Goal: Information Seeking & Learning: Learn about a topic

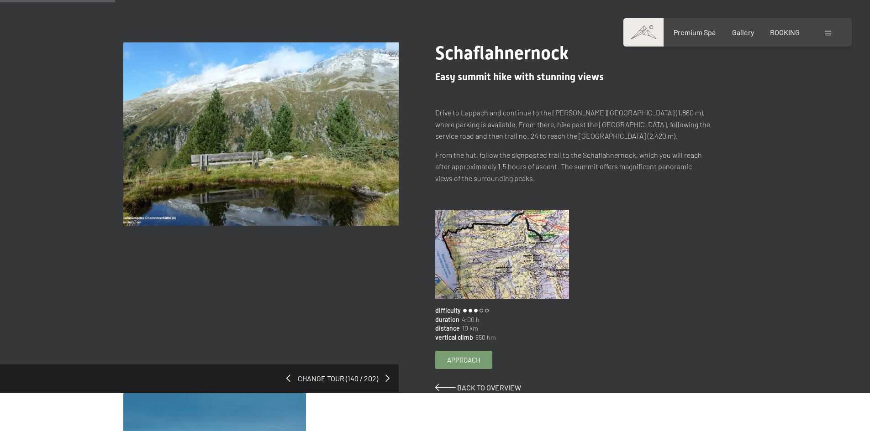
scroll to position [91, 0]
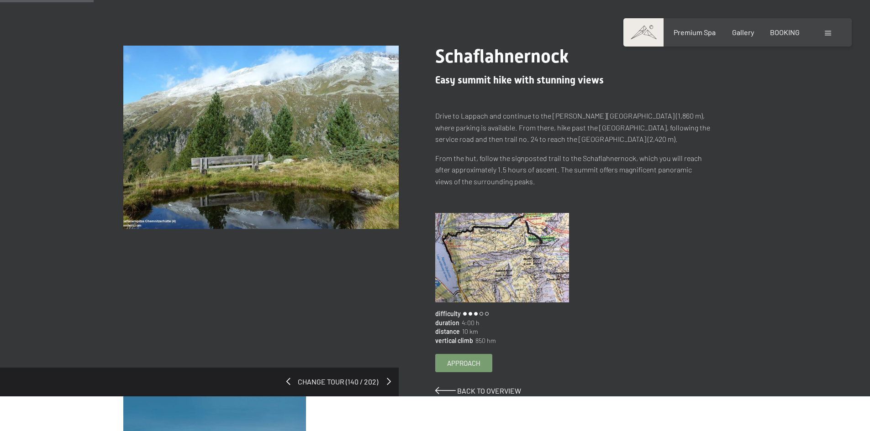
click at [387, 381] on span at bounding box center [389, 381] width 4 height 7
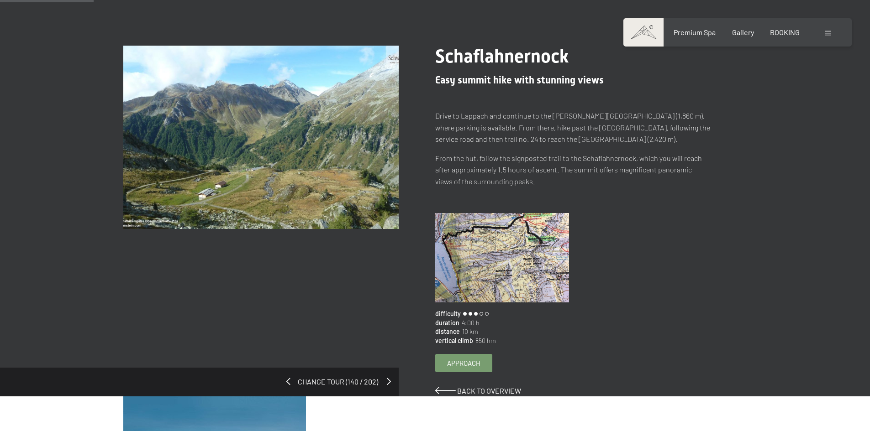
click at [387, 383] on span at bounding box center [389, 381] width 4 height 7
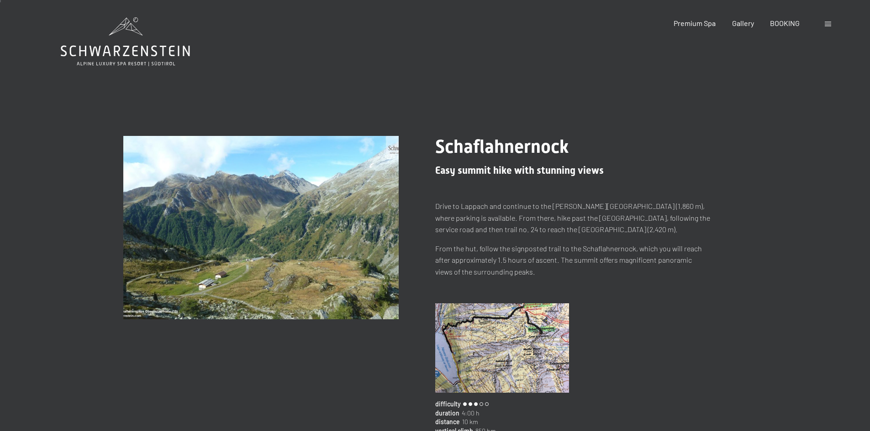
scroll to position [0, 0]
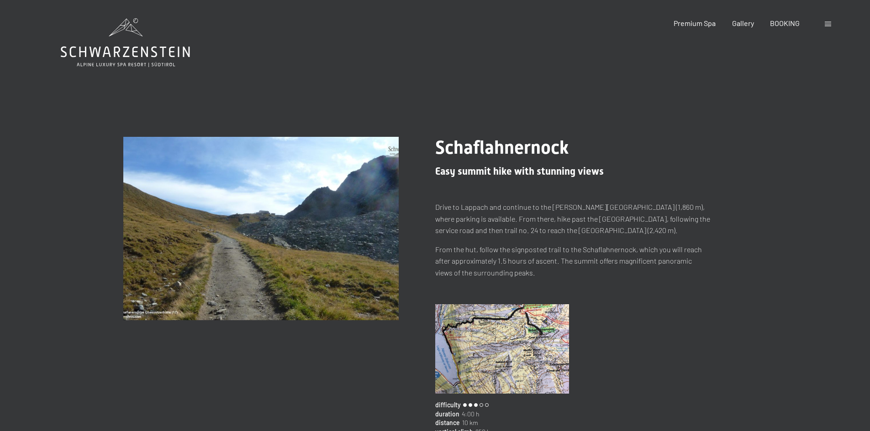
click at [312, 270] on img at bounding box center [260, 229] width 275 height 184
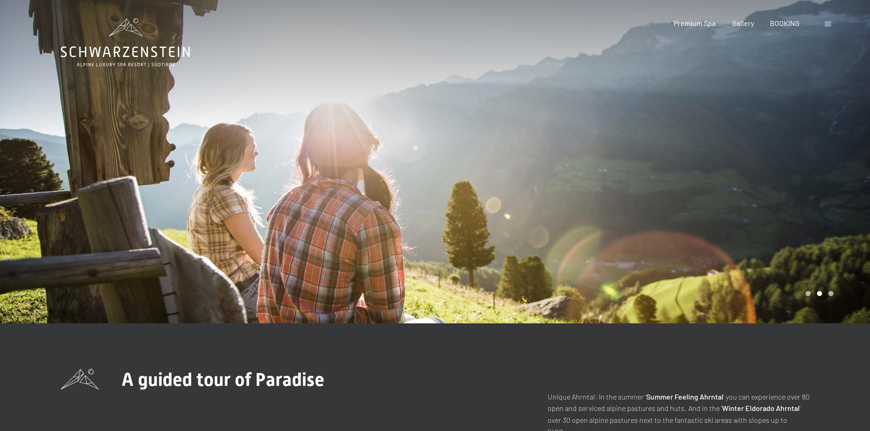
click at [758, 145] on div at bounding box center [652, 162] width 435 height 324
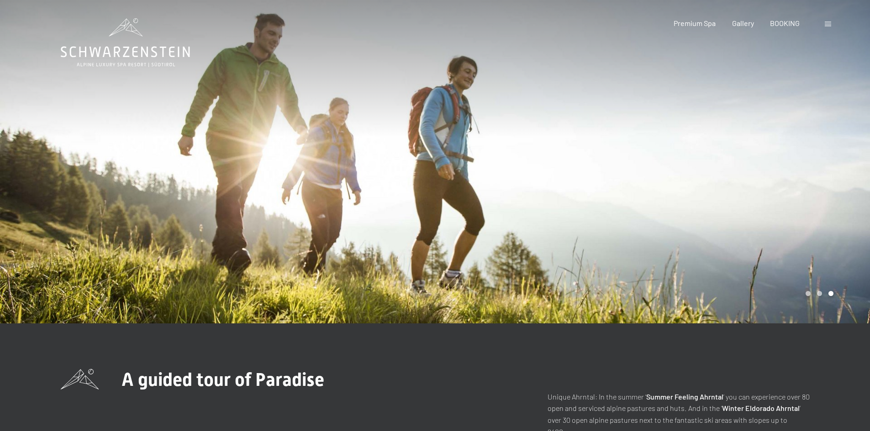
click at [758, 145] on div at bounding box center [652, 162] width 435 height 324
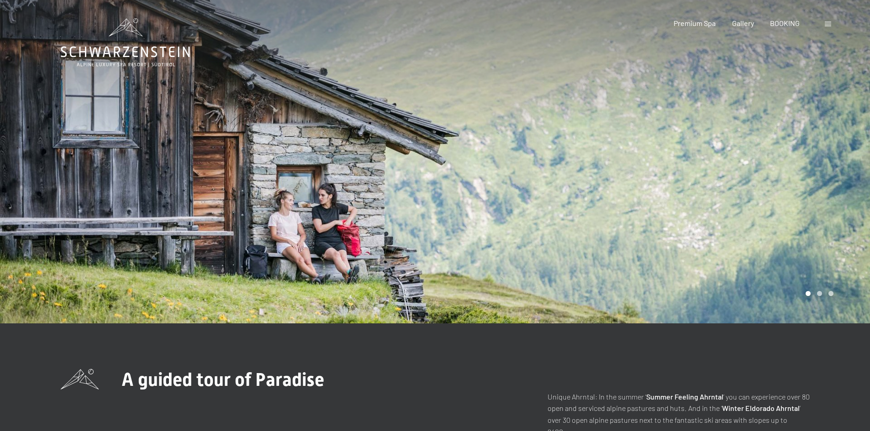
click at [758, 145] on div at bounding box center [652, 162] width 435 height 324
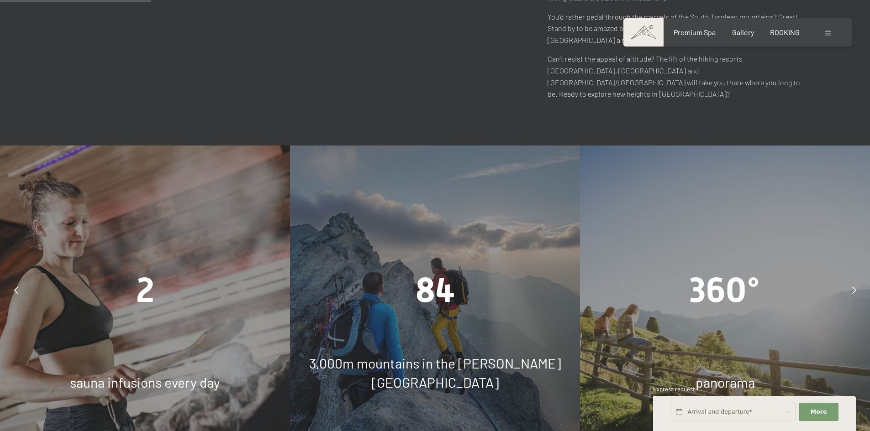
scroll to position [685, 0]
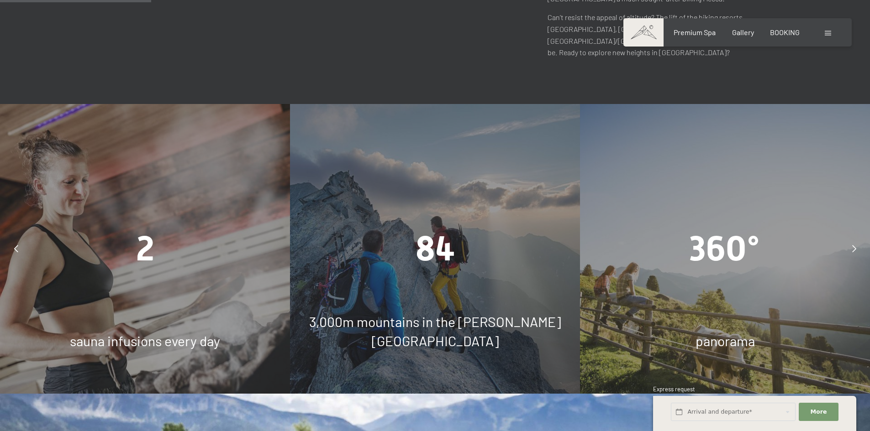
click at [855, 245] on icon at bounding box center [854, 248] width 4 height 7
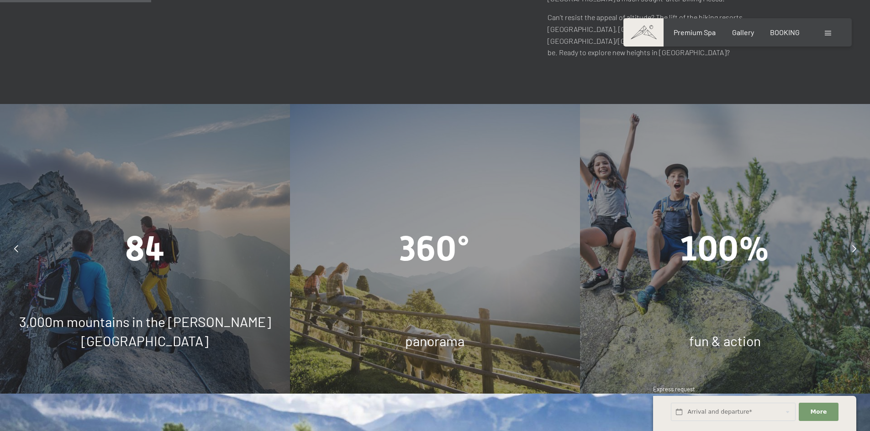
click at [855, 245] on icon at bounding box center [854, 248] width 4 height 7
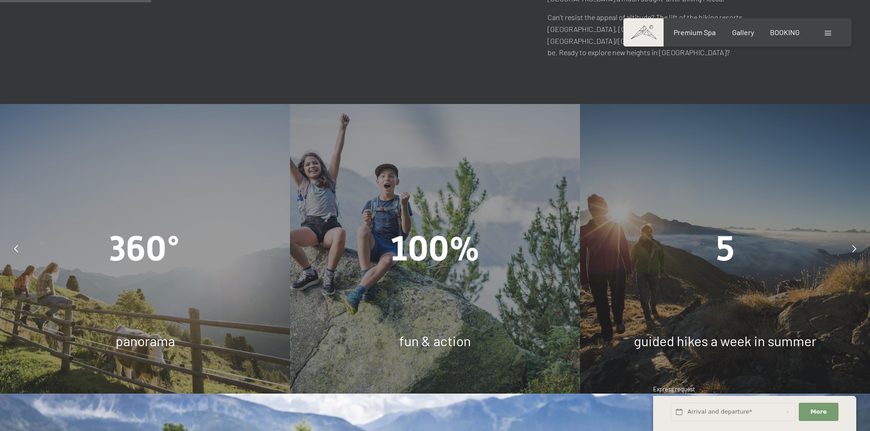
click at [855, 245] on icon at bounding box center [854, 248] width 4 height 7
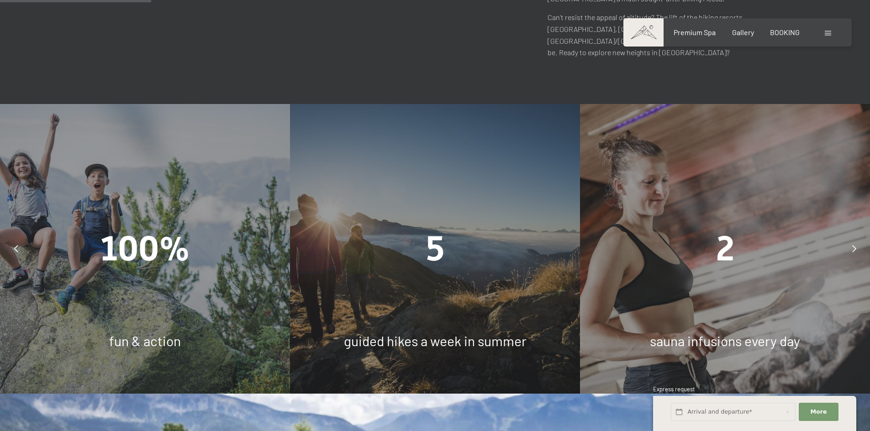
click at [855, 245] on icon at bounding box center [854, 248] width 4 height 7
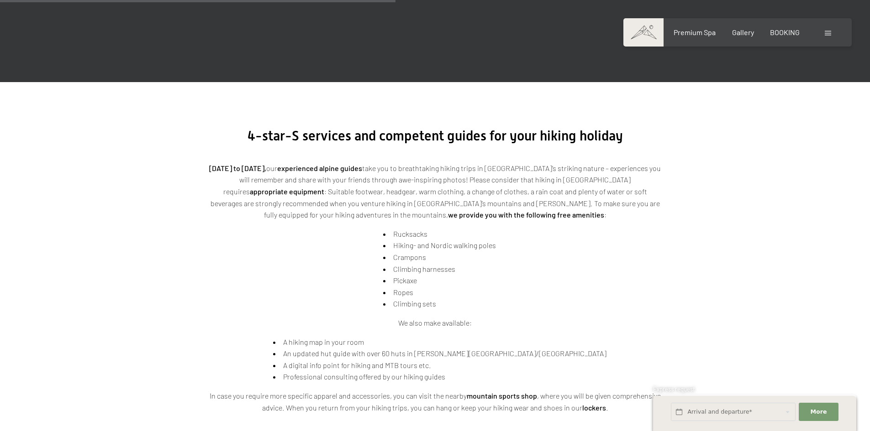
scroll to position [1735, 0]
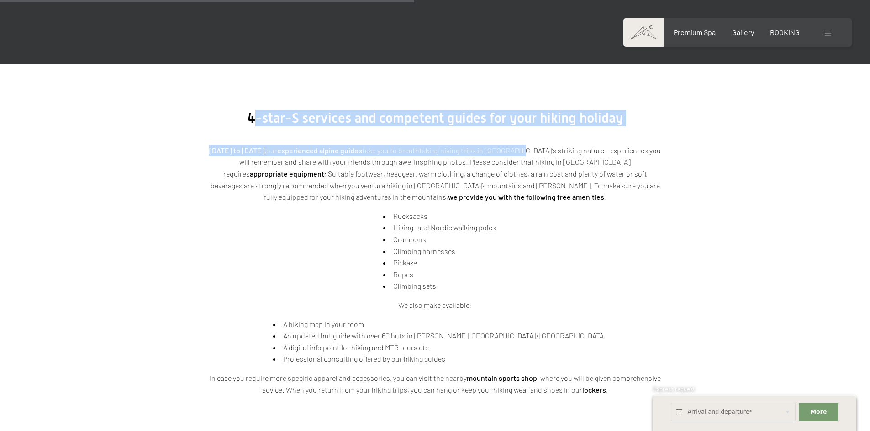
drag, startPoint x: 255, startPoint y: 57, endPoint x: 527, endPoint y: 70, distance: 272.5
click at [527, 110] on div "4-star-S services and competent guides for your hiking holiday Monday to Friday…" at bounding box center [435, 253] width 457 height 286
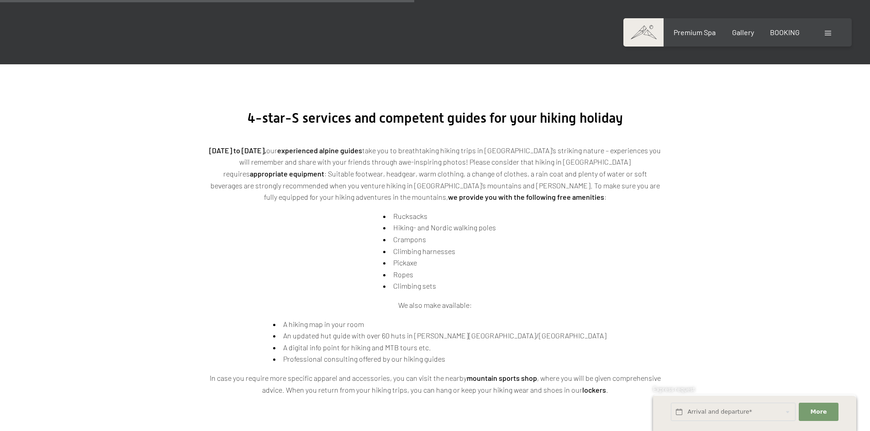
click at [601, 126] on div "Monday to Friday, our experienced alpine guides take you to breathtaking hiking…" at bounding box center [435, 260] width 457 height 269
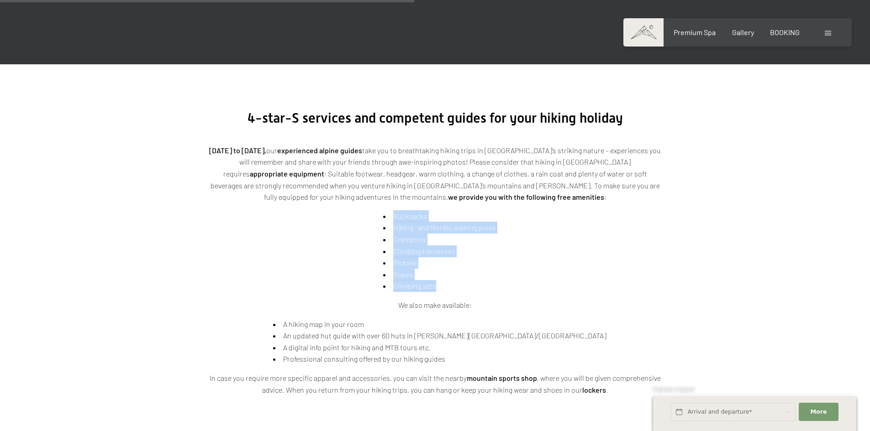
drag, startPoint x: 395, startPoint y: 153, endPoint x: 502, endPoint y: 222, distance: 127.2
click at [502, 222] on div "Monday to Friday, our experienced alpine guides take you to breathtaking hiking…" at bounding box center [435, 270] width 457 height 251
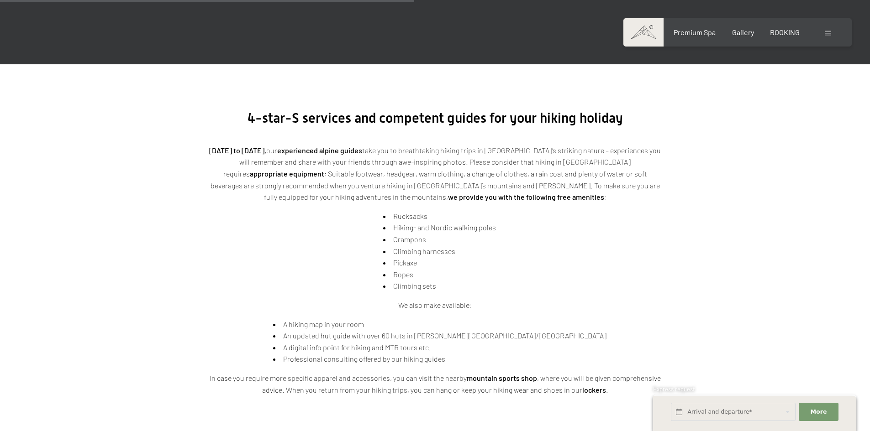
click at [525, 196] on div "Monday to Friday, our experienced alpine guides take you to breathtaking hiking…" at bounding box center [435, 270] width 457 height 251
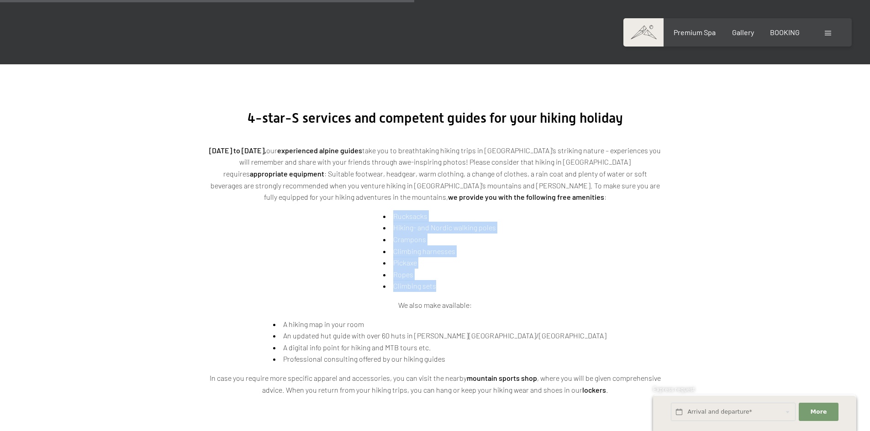
drag, startPoint x: 392, startPoint y: 158, endPoint x: 494, endPoint y: 226, distance: 122.5
click at [494, 226] on ul "Rucksacks Hiking- and Nordic walking poles Crampons Climbing harnesses Pickaxe …" at bounding box center [435, 251] width 122 height 82
click at [490, 246] on li "Climbing harnesses" at bounding box center [439, 252] width 113 height 12
drag, startPoint x: 393, startPoint y: 181, endPoint x: 430, endPoint y: 181, distance: 37.0
click at [430, 234] on li "Crampons" at bounding box center [439, 240] width 113 height 12
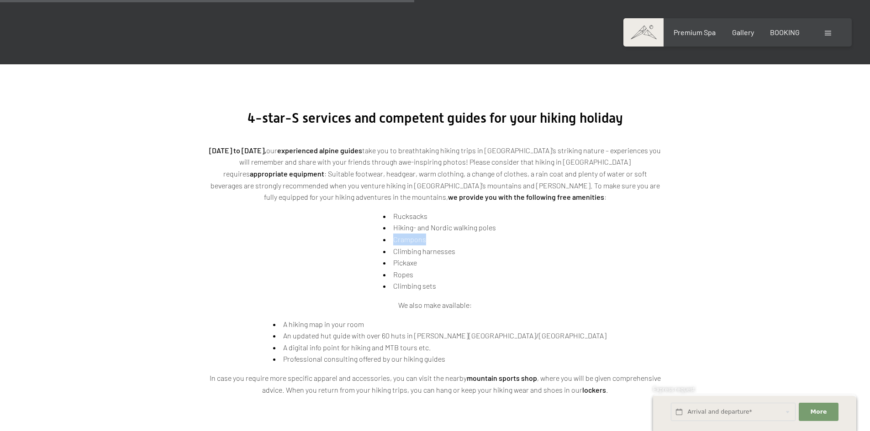
copy li "Crampons"
click at [441, 246] on li "Climbing harnesses" at bounding box center [439, 252] width 113 height 12
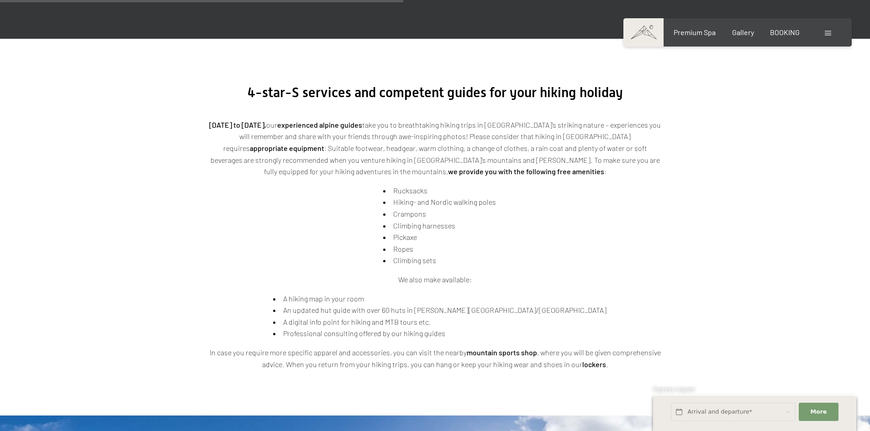
scroll to position [1689, 0]
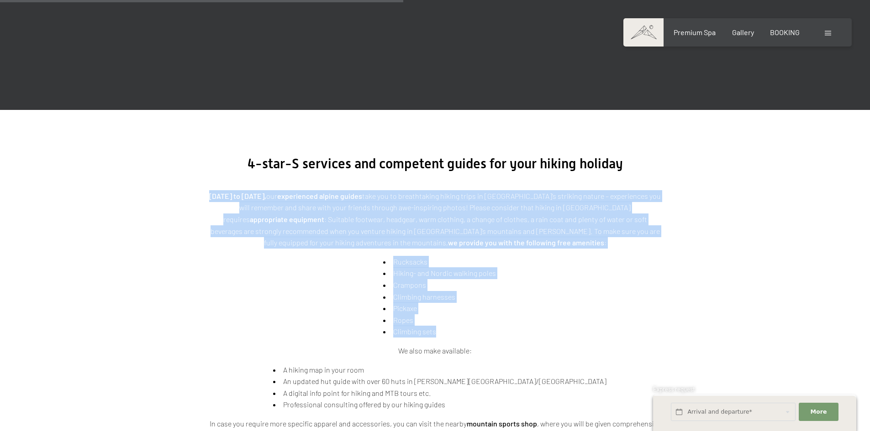
drag, startPoint x: 219, startPoint y: 135, endPoint x: 542, endPoint y: 238, distance: 339.1
click at [542, 238] on div "Monday to Friday, our experienced alpine guides take you to breathtaking hiking…" at bounding box center [435, 315] width 457 height 251
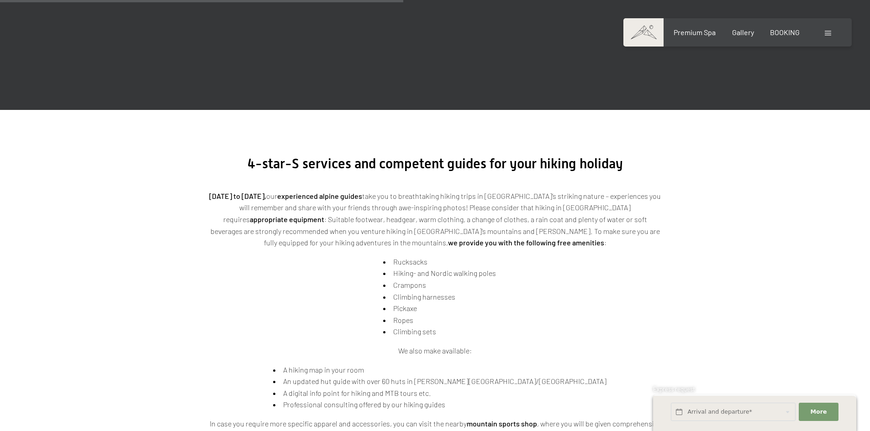
click at [541, 238] on div "Monday to Friday, our experienced alpine guides take you to breathtaking hiking…" at bounding box center [435, 315] width 457 height 251
drag, startPoint x: 454, startPoint y: 182, endPoint x: 501, endPoint y: 186, distance: 47.7
click at [491, 238] on strong "we provide you with the following free amenities" at bounding box center [526, 242] width 156 height 9
click at [529, 195] on div "Monday to Friday, our experienced alpine guides take you to breathtaking hiking…" at bounding box center [435, 315] width 457 height 251
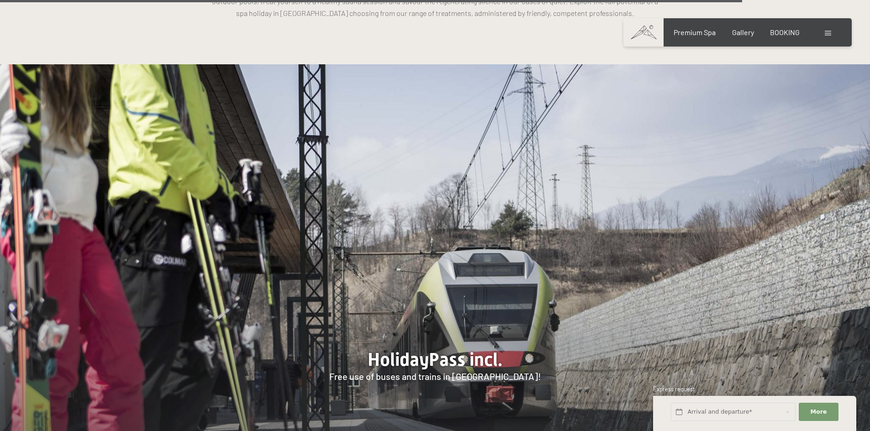
scroll to position [3059, 0]
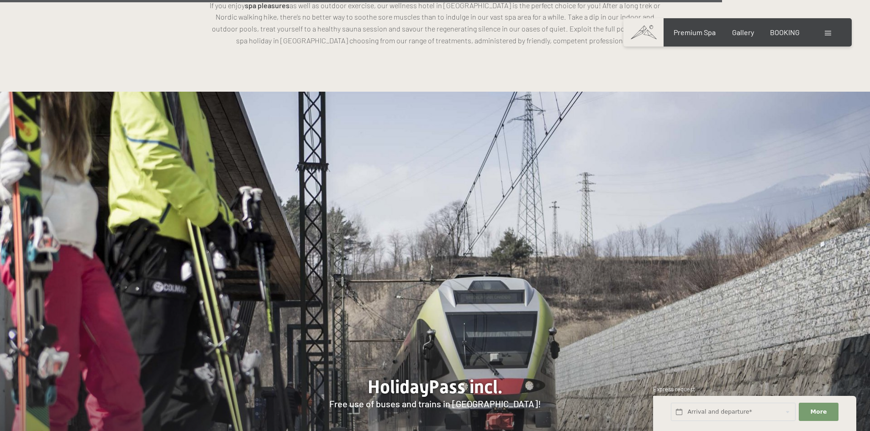
drag, startPoint x: 353, startPoint y: 348, endPoint x: 469, endPoint y: 348, distance: 116.0
click at [466, 348] on div at bounding box center [435, 278] width 870 height 373
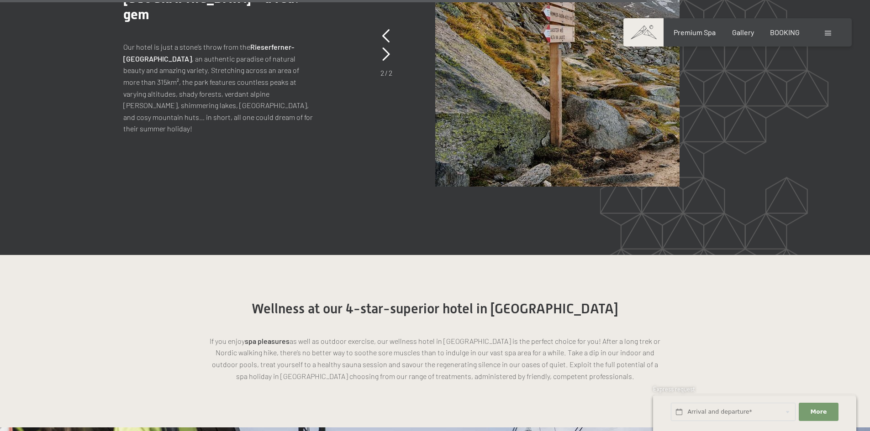
scroll to position [2740, 0]
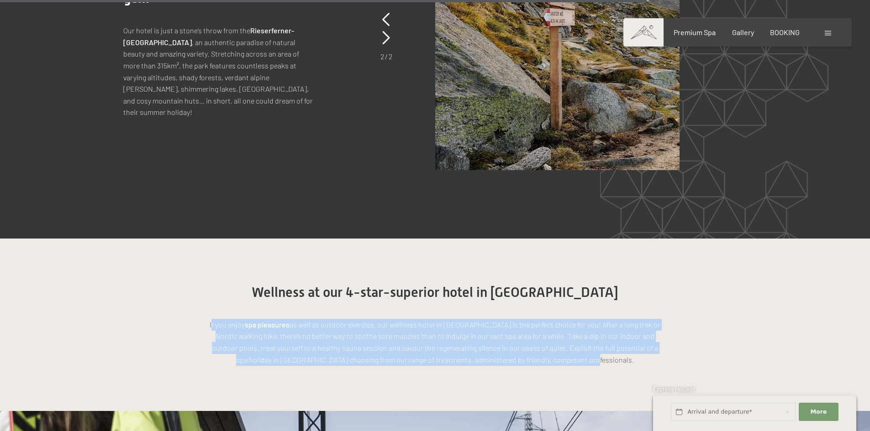
drag, startPoint x: 227, startPoint y: 262, endPoint x: 642, endPoint y: 326, distance: 419.5
click at [642, 326] on section "Wellness at our 4-star-superior hotel in South Tyrol If you enjoy spa pleasures…" at bounding box center [435, 325] width 870 height 173
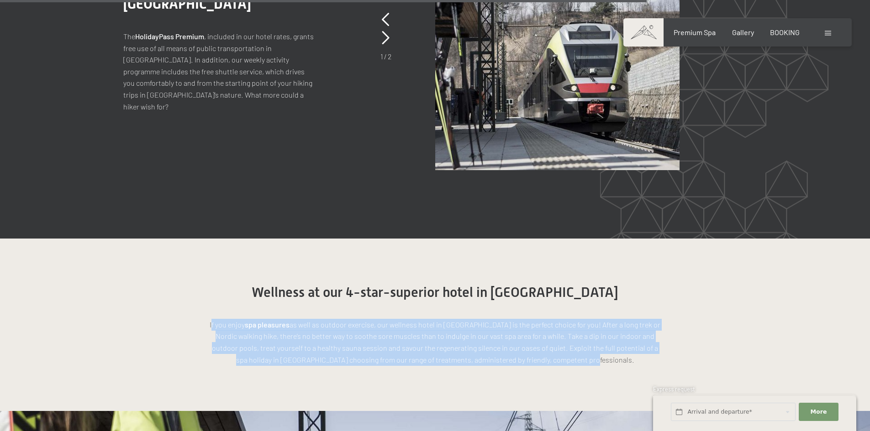
click at [652, 301] on div "If you enjoy spa pleasures as well as outdoor exercise, our wellness hotel in S…" at bounding box center [435, 333] width 457 height 65
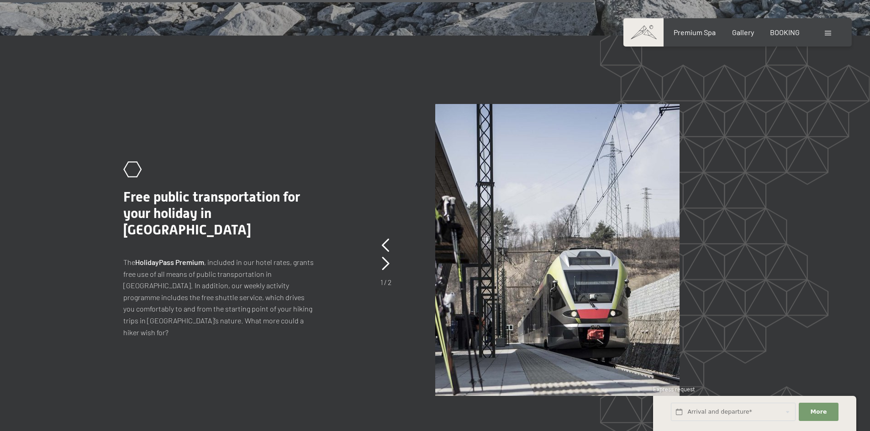
scroll to position [2511, 0]
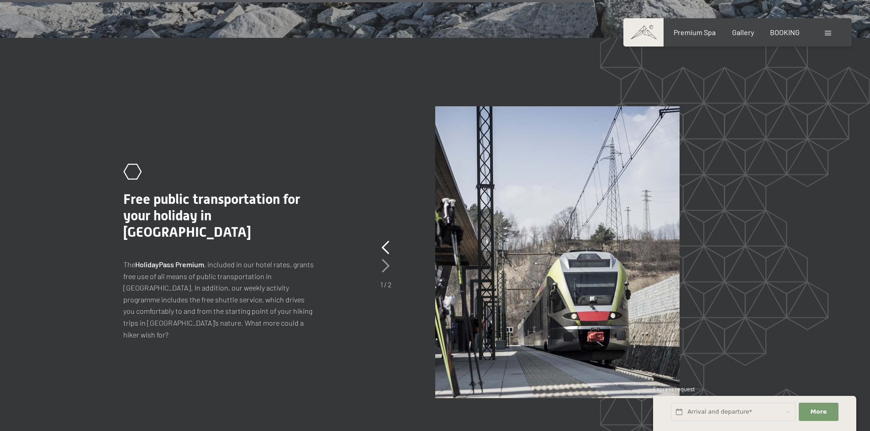
click at [386, 259] on icon at bounding box center [386, 266] width 8 height 14
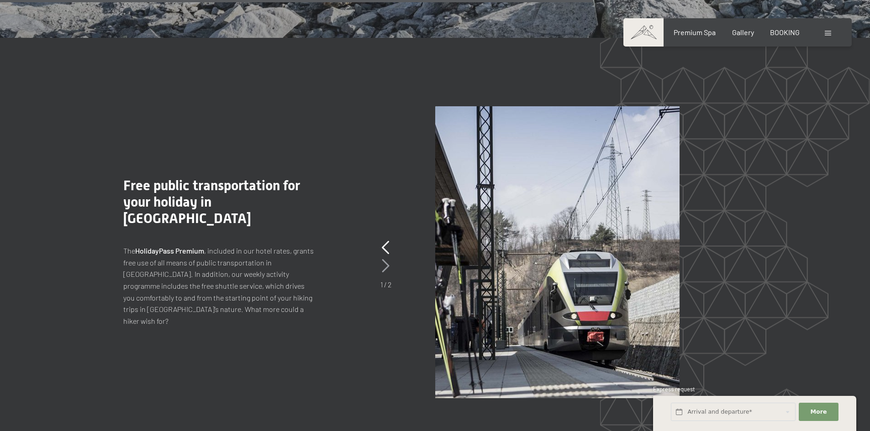
click at [386, 259] on icon at bounding box center [386, 266] width 8 height 14
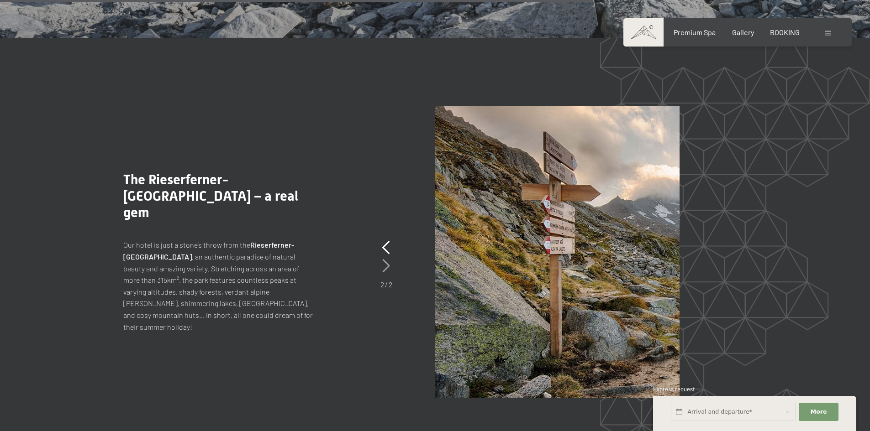
click at [386, 259] on icon at bounding box center [386, 266] width 8 height 14
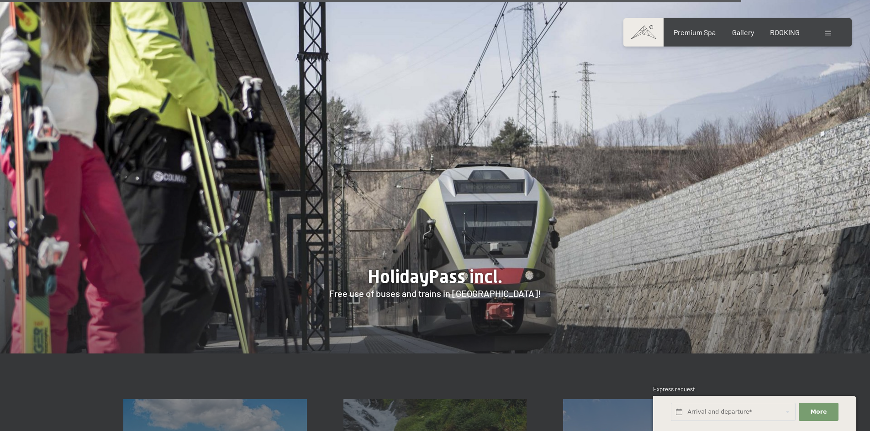
scroll to position [3320, 0]
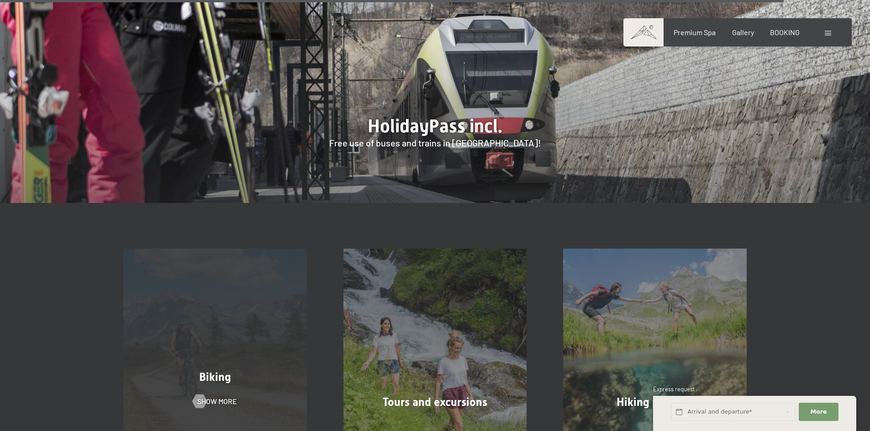
click at [239, 252] on div "Biking Show more" at bounding box center [215, 341] width 220 height 184
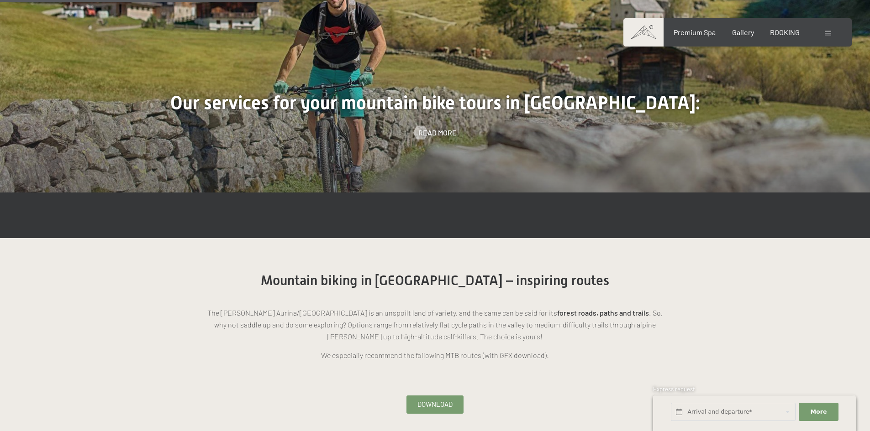
scroll to position [868, 0]
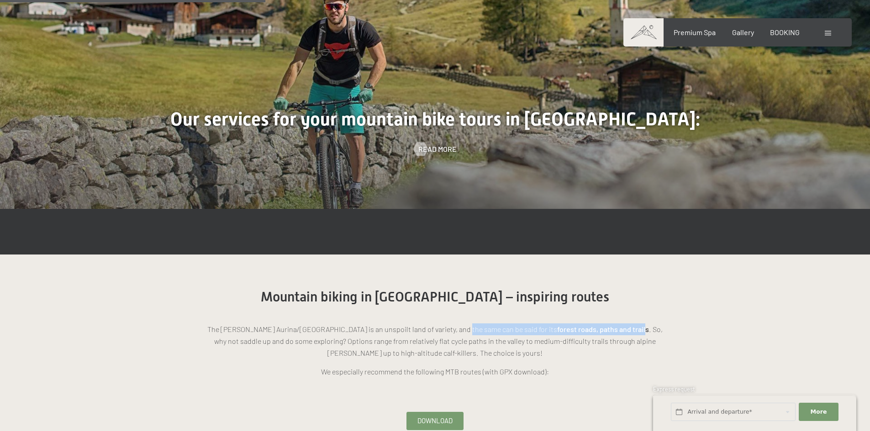
drag, startPoint x: 439, startPoint y: 272, endPoint x: 579, endPoint y: 284, distance: 140.2
click at [579, 305] on div "The Valle Aurina/Ahrntal valley is an unspoilt land of variety, and the same ca…" at bounding box center [435, 341] width 457 height 72
click at [579, 324] on p "The Valle Aurina/Ahrntal valley is an unspoilt land of variety, and the same ca…" at bounding box center [435, 341] width 457 height 35
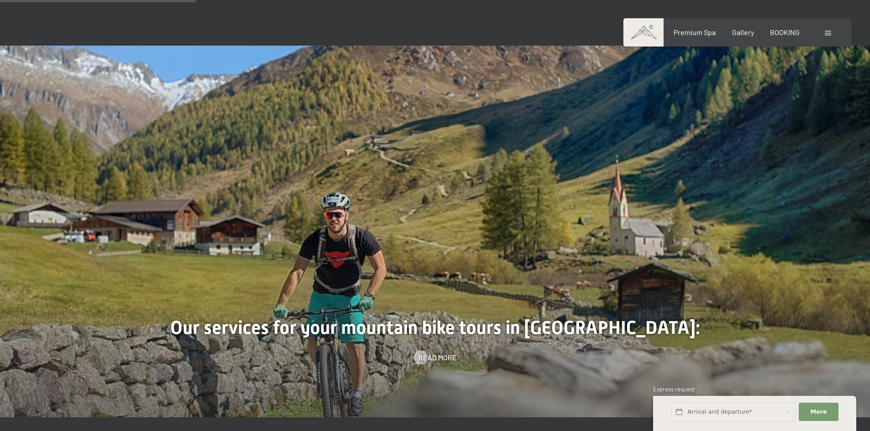
scroll to position [639, 0]
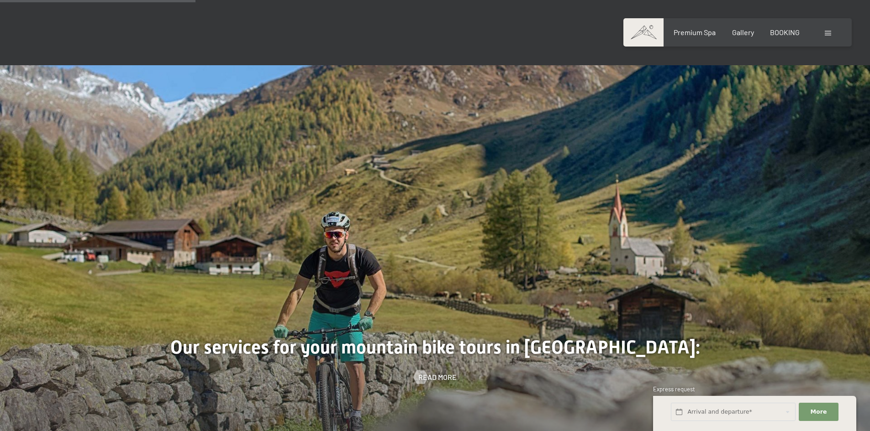
click at [436, 373] on span "Read more" at bounding box center [437, 378] width 38 height 10
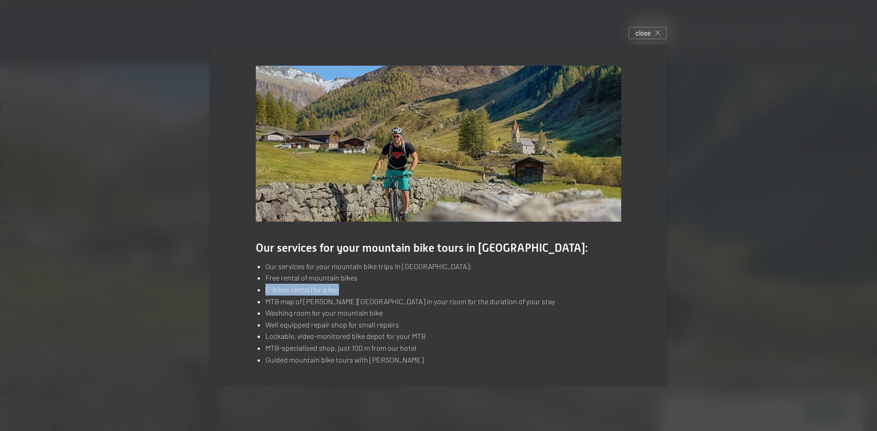
drag, startPoint x: 263, startPoint y: 290, endPoint x: 342, endPoint y: 293, distance: 78.6
click at [342, 293] on ul "Our services for your mountain bike trips in South Tyrol: Free rental of mounta…" at bounding box center [438, 313] width 365 height 105
click at [370, 278] on li "Free rental of mountain bikes" at bounding box center [443, 278] width 356 height 12
drag, startPoint x: 266, startPoint y: 279, endPoint x: 357, endPoint y: 279, distance: 90.9
click at [357, 279] on li "Free rental of mountain bikes" at bounding box center [443, 278] width 356 height 12
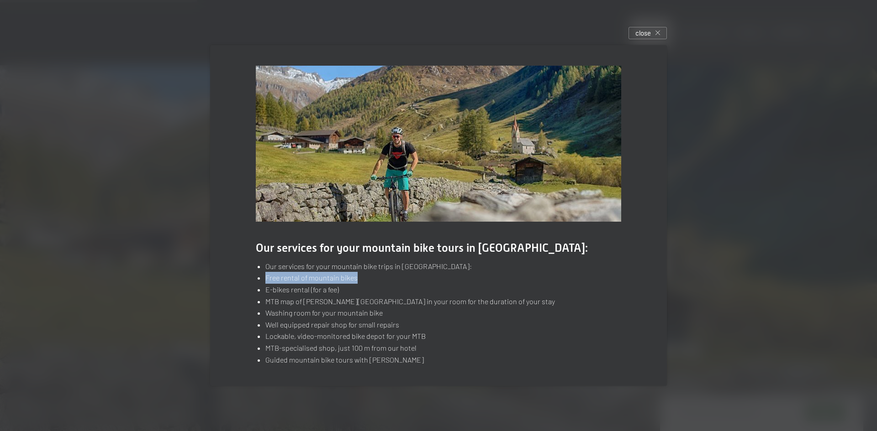
click at [392, 280] on li "Free rental of mountain bikes" at bounding box center [443, 278] width 356 height 12
click at [736, 219] on div at bounding box center [438, 215] width 877 height 431
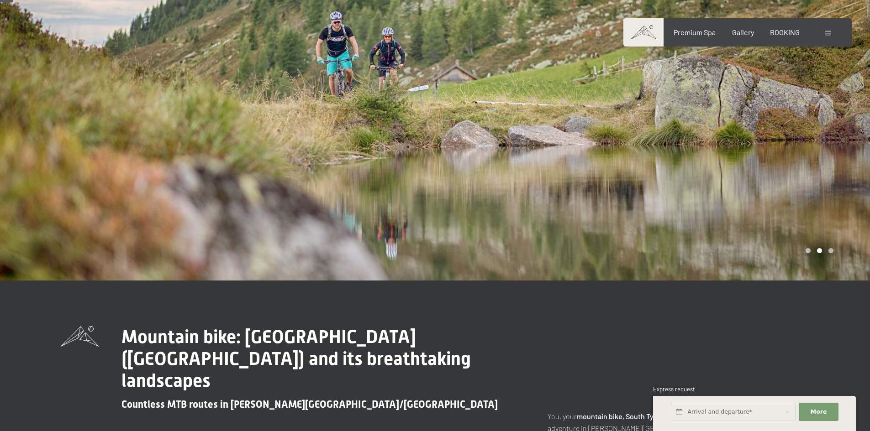
scroll to position [0, 0]
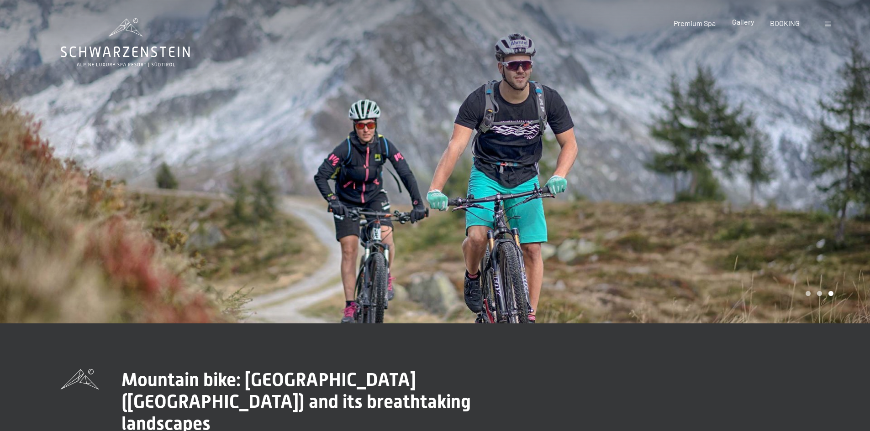
click at [741, 25] on span "Gallery" at bounding box center [743, 21] width 22 height 9
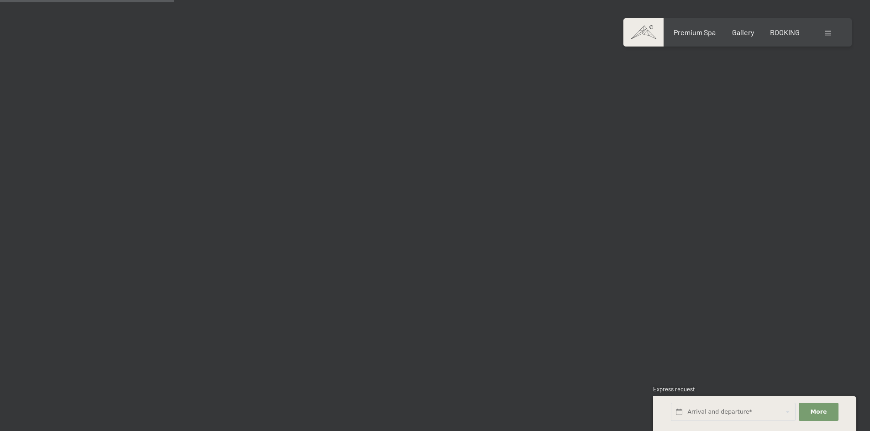
scroll to position [2329, 0]
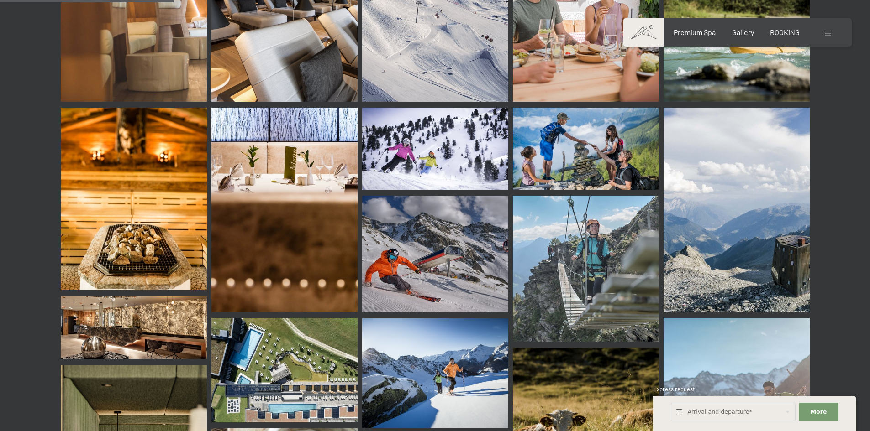
drag, startPoint x: 832, startPoint y: 178, endPoint x: 858, endPoint y: 150, distance: 37.2
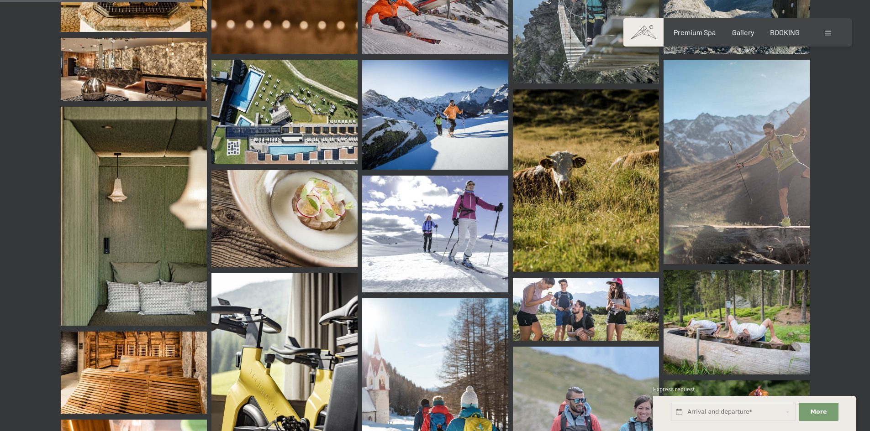
scroll to position [2603, 0]
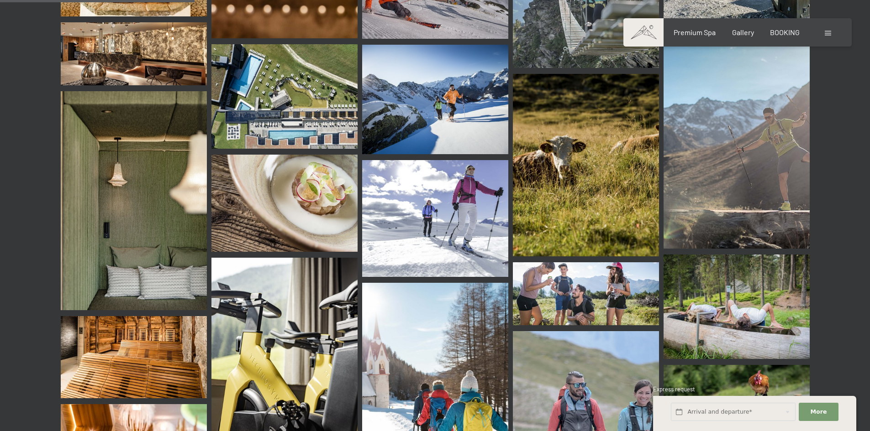
click at [602, 140] on img at bounding box center [586, 165] width 146 height 183
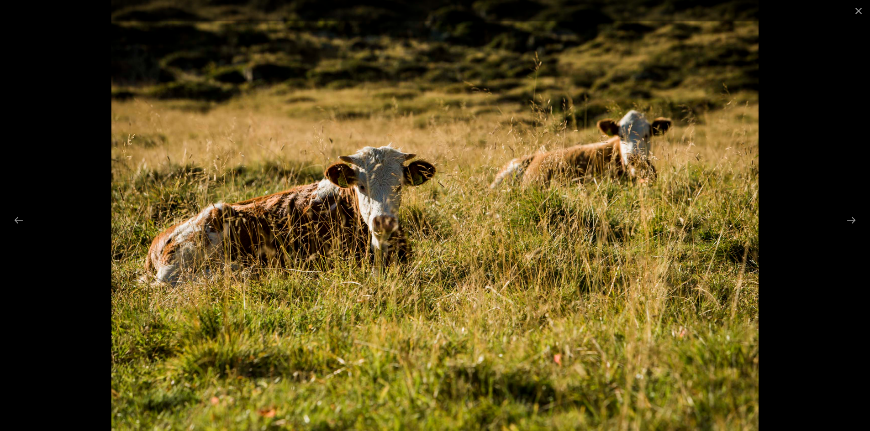
click at [816, 139] on div at bounding box center [435, 215] width 870 height 431
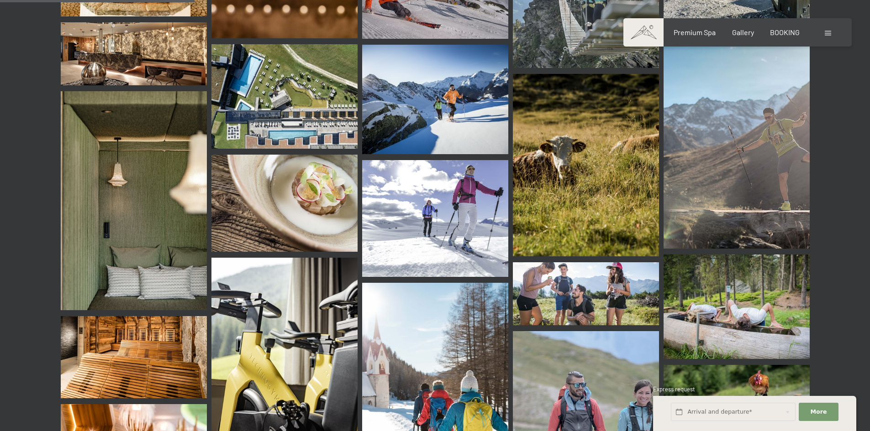
click at [614, 135] on img at bounding box center [586, 165] width 146 height 183
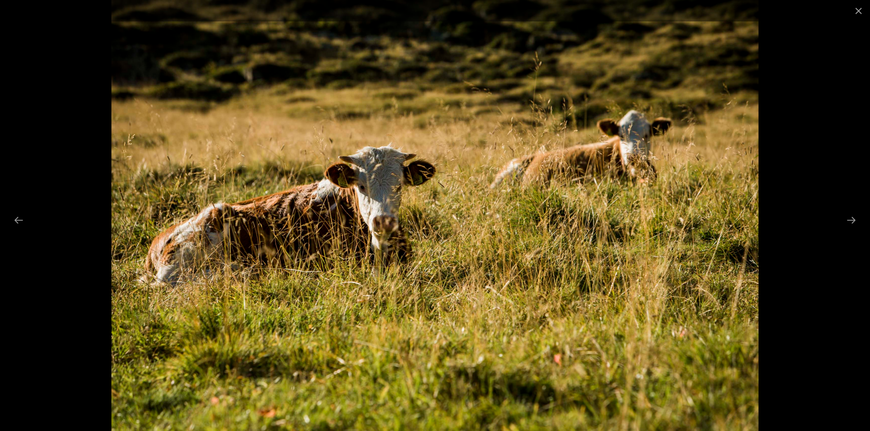
scroll to position [2420, 0]
click at [396, 188] on img at bounding box center [434, 215] width 647 height 431
click at [315, 78] on img at bounding box center [434, 215] width 647 height 431
click at [16, 125] on div at bounding box center [435, 215] width 870 height 431
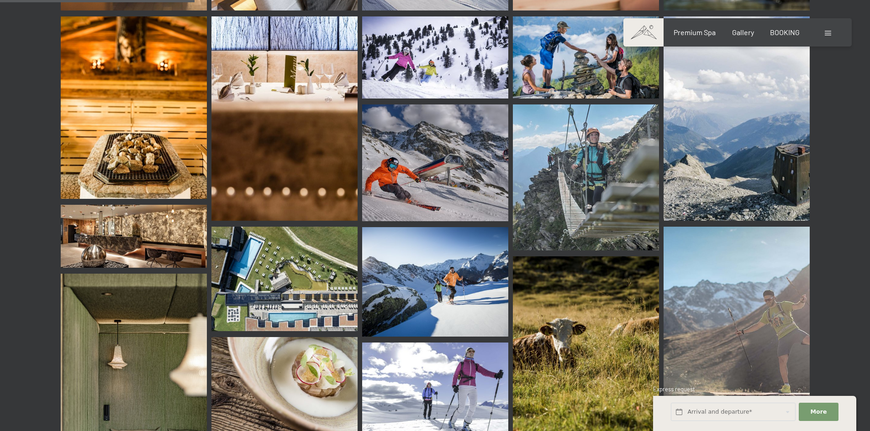
scroll to position [2603, 0]
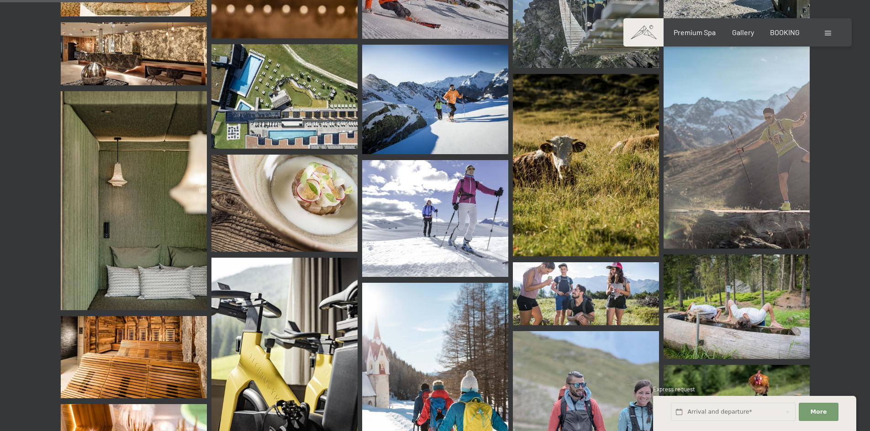
click at [616, 158] on img at bounding box center [586, 165] width 146 height 183
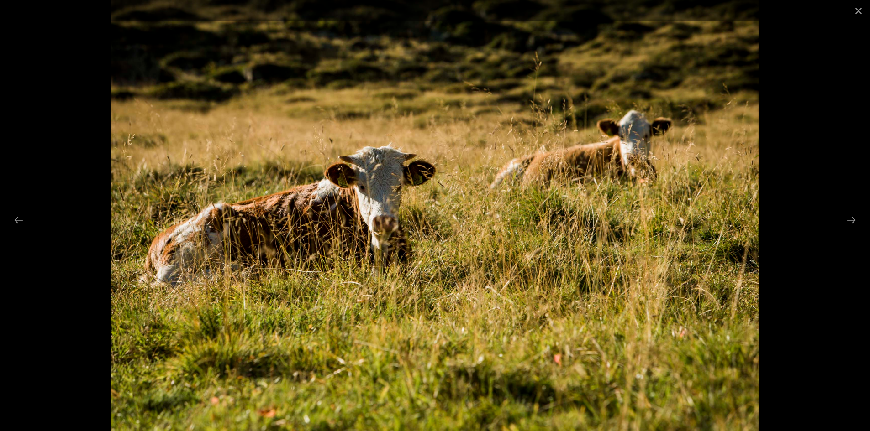
click at [775, 137] on div at bounding box center [435, 215] width 870 height 431
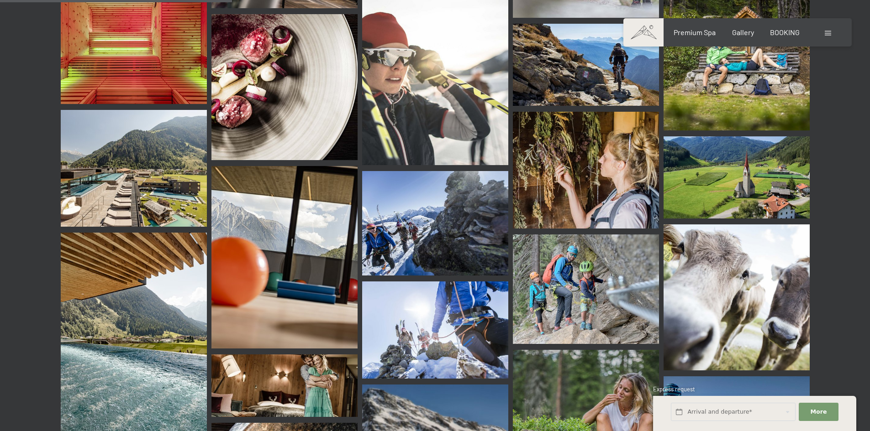
scroll to position [3151, 0]
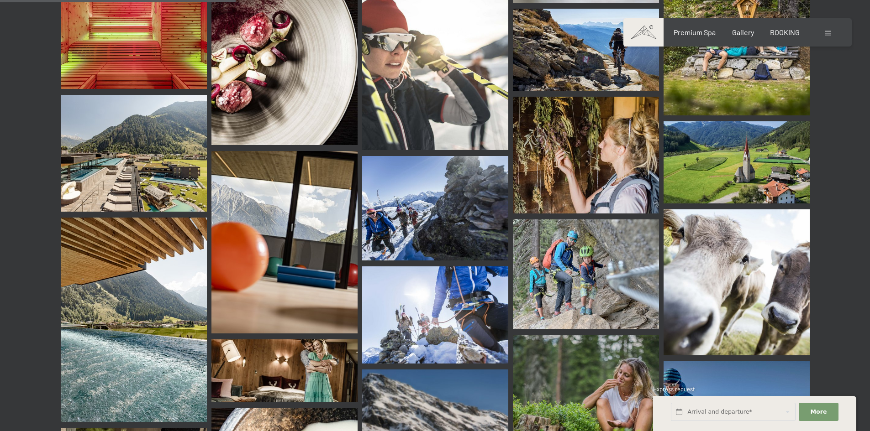
click at [768, 149] on img at bounding box center [736, 162] width 146 height 82
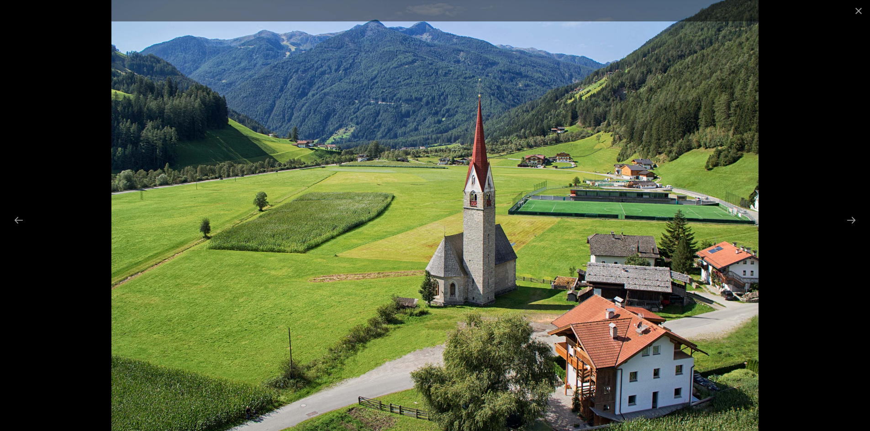
click at [808, 164] on div at bounding box center [435, 215] width 870 height 431
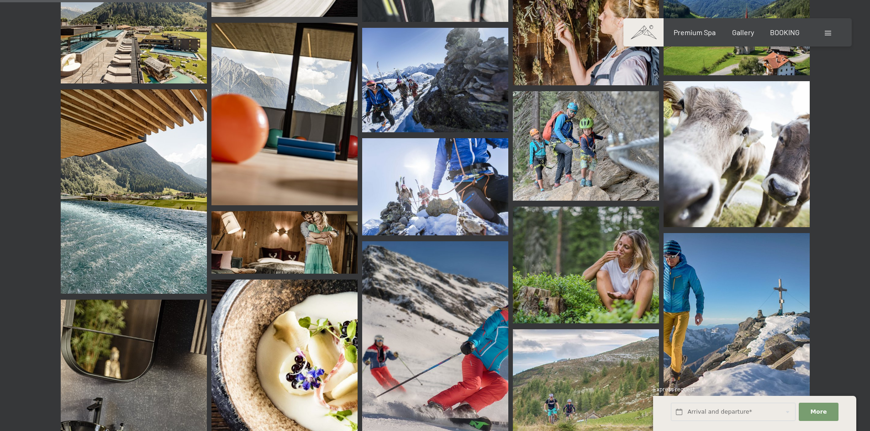
scroll to position [3288, 0]
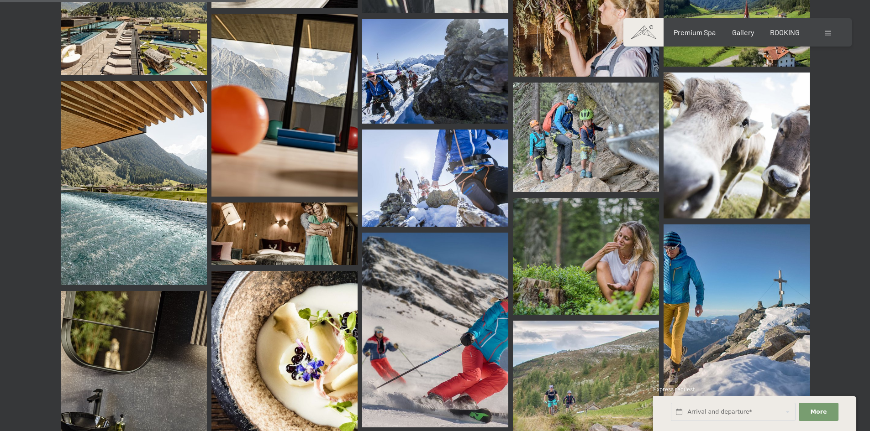
click at [185, 124] on img at bounding box center [134, 183] width 146 height 205
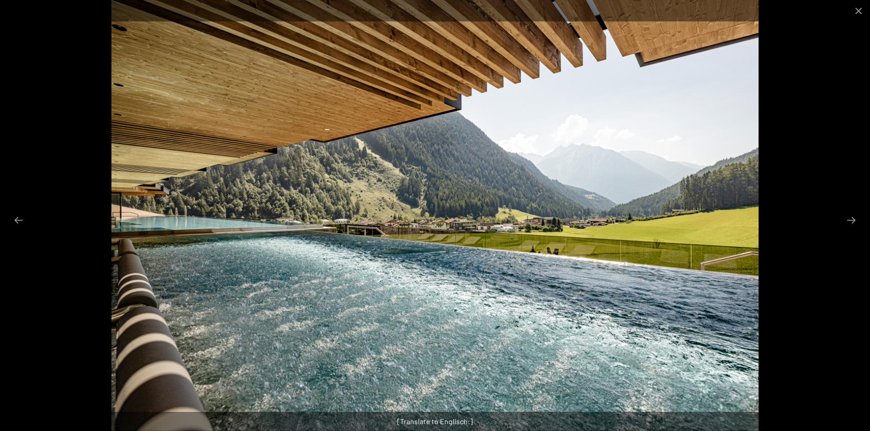
click at [162, 210] on img at bounding box center [434, 215] width 647 height 431
click at [782, 124] on div at bounding box center [435, 215] width 870 height 431
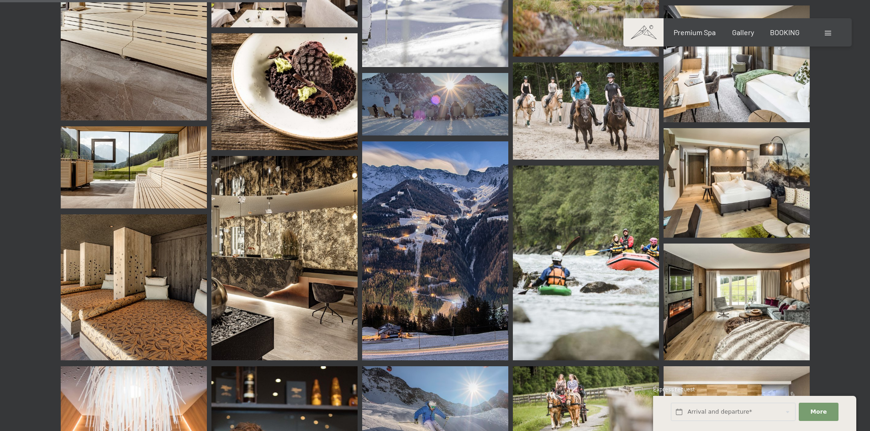
scroll to position [4109, 0]
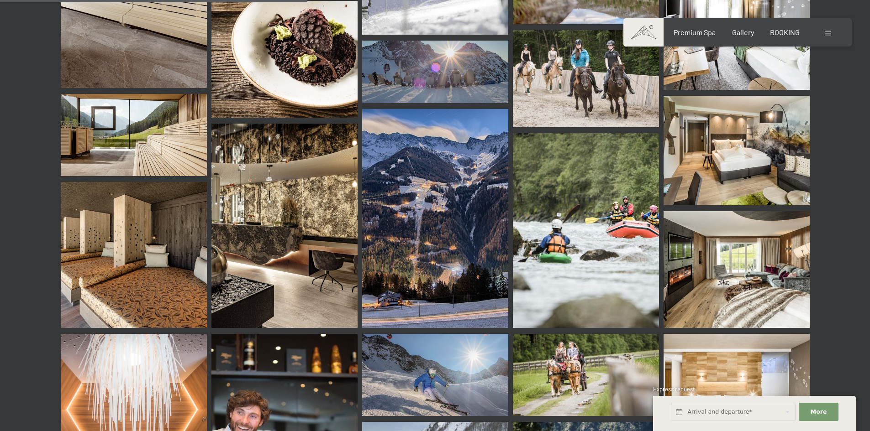
click at [418, 142] on img at bounding box center [435, 218] width 146 height 219
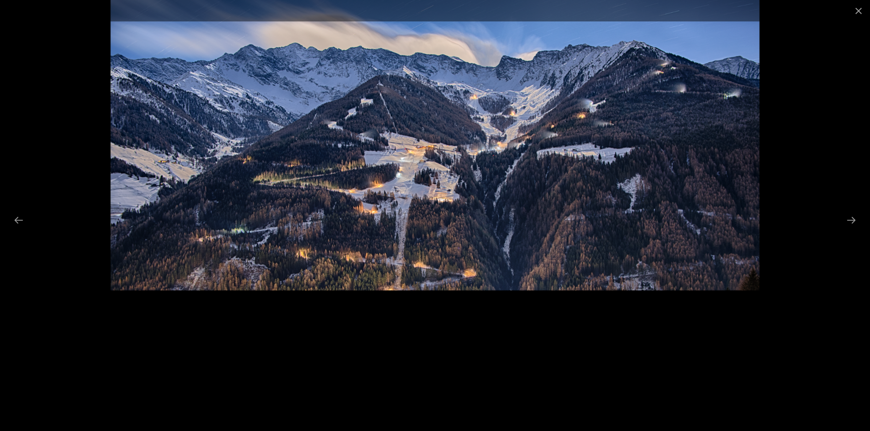
click at [22, 42] on div at bounding box center [435, 215] width 870 height 431
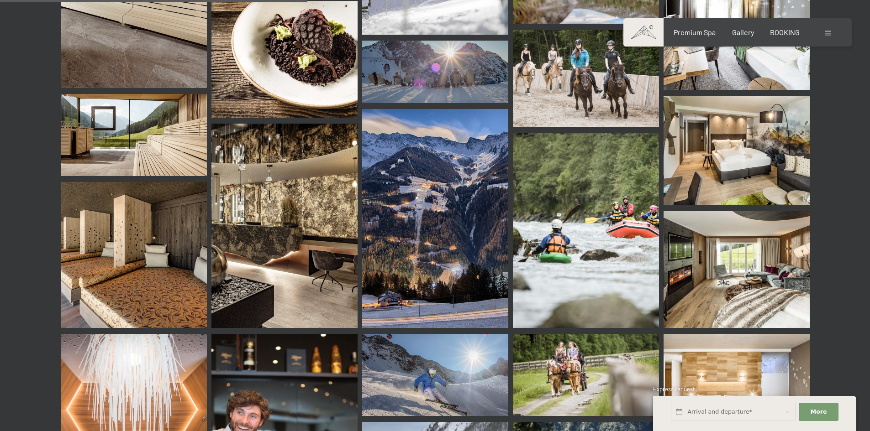
click at [301, 196] on img at bounding box center [284, 226] width 146 height 205
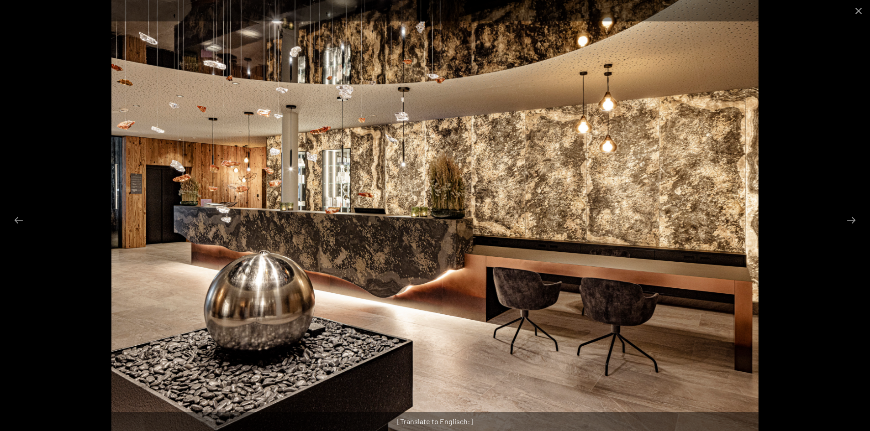
click at [815, 159] on div at bounding box center [435, 215] width 870 height 431
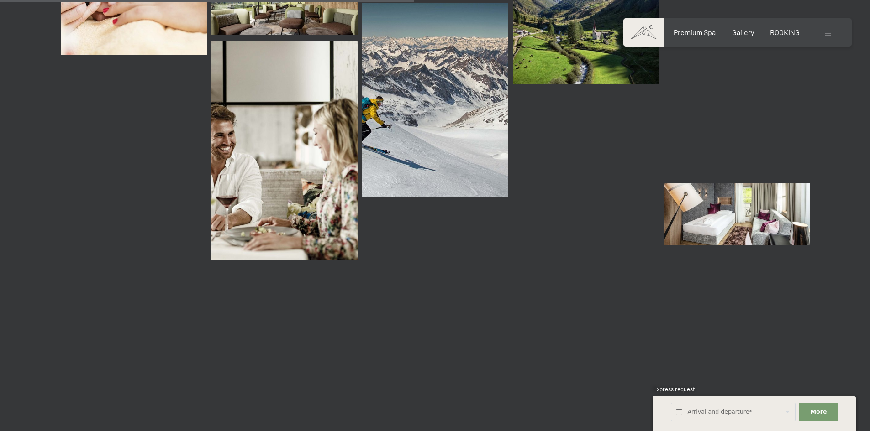
scroll to position [5708, 0]
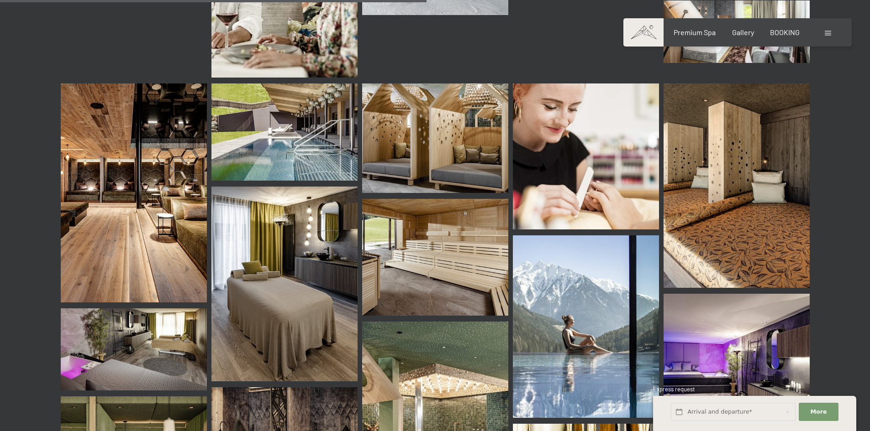
click at [278, 119] on img at bounding box center [284, 132] width 146 height 97
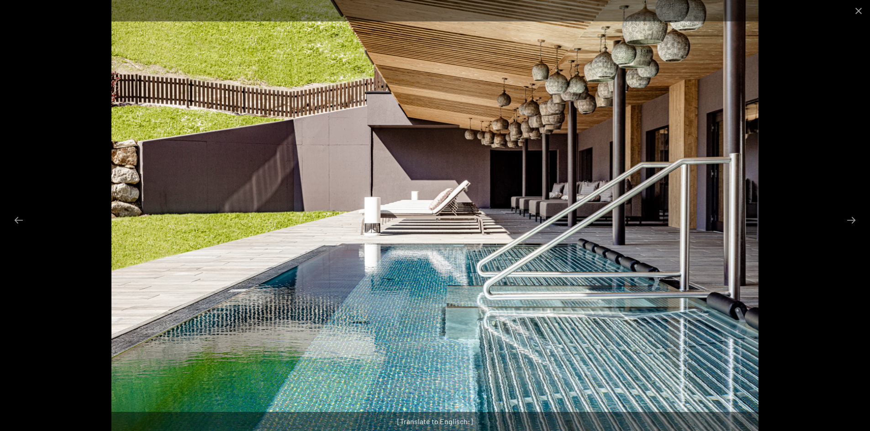
scroll to position [5662, 0]
click at [641, 374] on img at bounding box center [434, 215] width 647 height 431
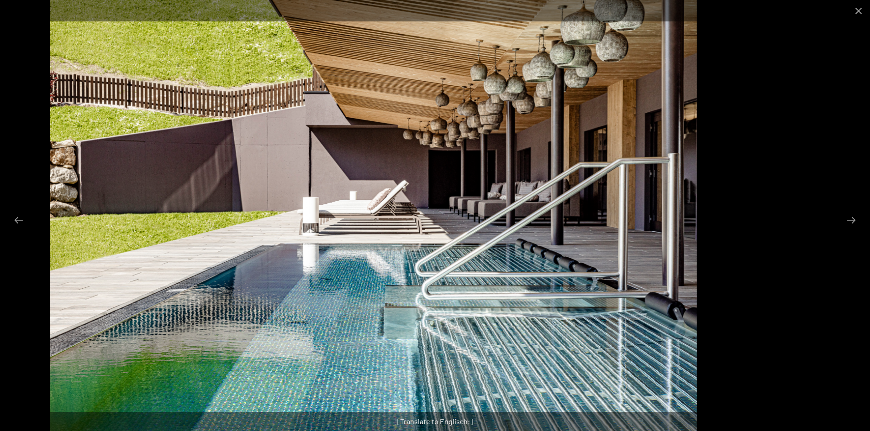
drag, startPoint x: 655, startPoint y: 383, endPoint x: 577, endPoint y: 337, distance: 90.5
click at [577, 337] on img at bounding box center [373, 215] width 647 height 431
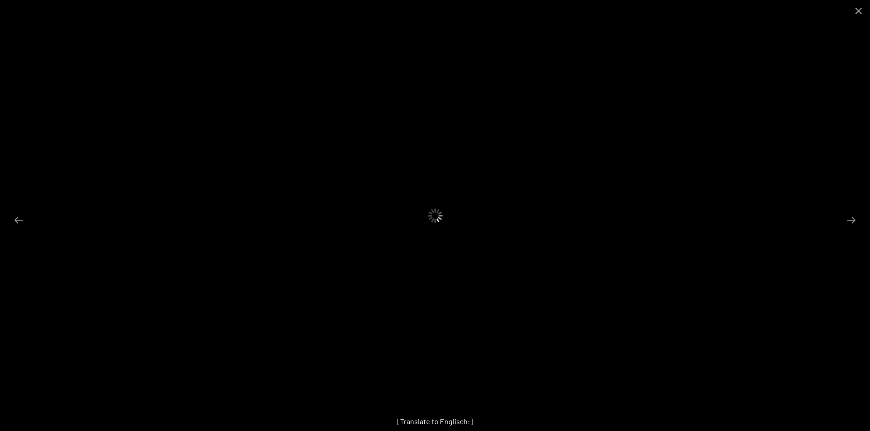
drag, startPoint x: 534, startPoint y: 351, endPoint x: 723, endPoint y: 371, distance: 190.6
click at [653, 363] on div at bounding box center [435, 215] width 870 height 431
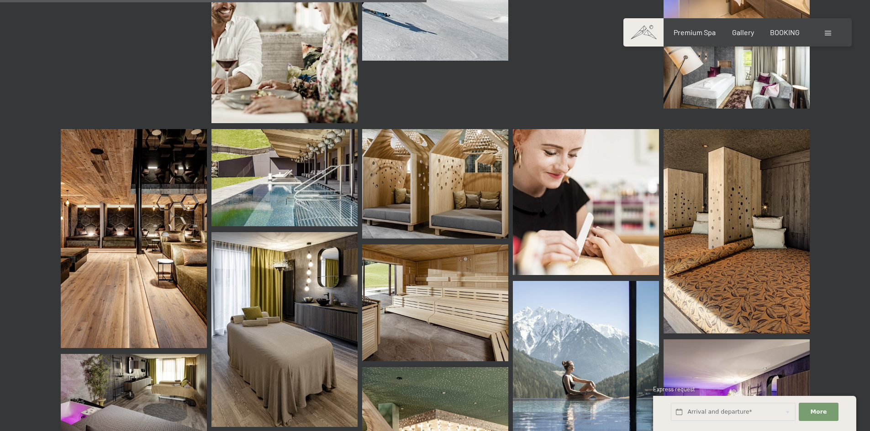
scroll to position [5708, 0]
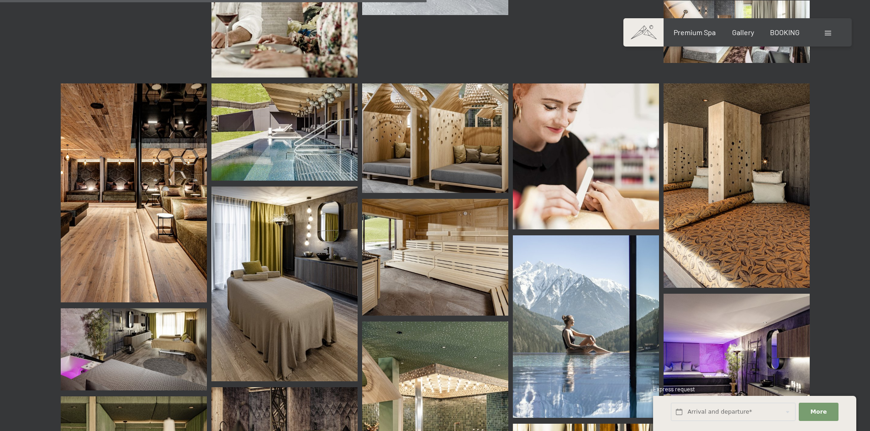
click at [232, 91] on img at bounding box center [284, 132] width 146 height 97
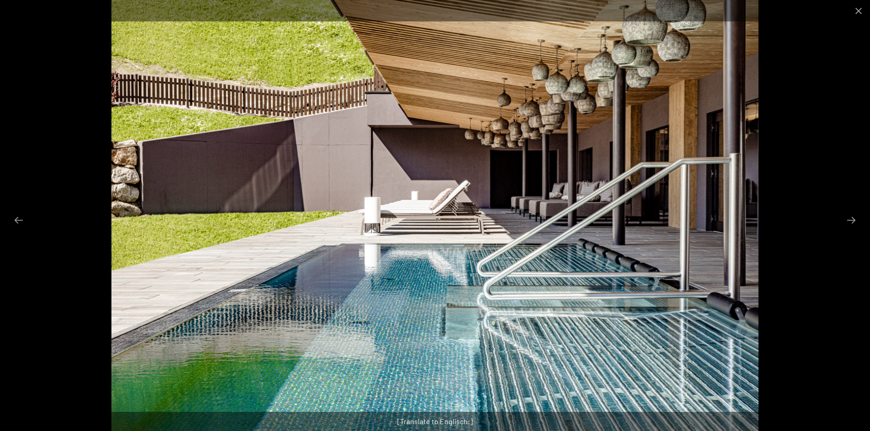
click at [647, 326] on img at bounding box center [434, 215] width 647 height 431
click at [775, 217] on div at bounding box center [435, 215] width 870 height 431
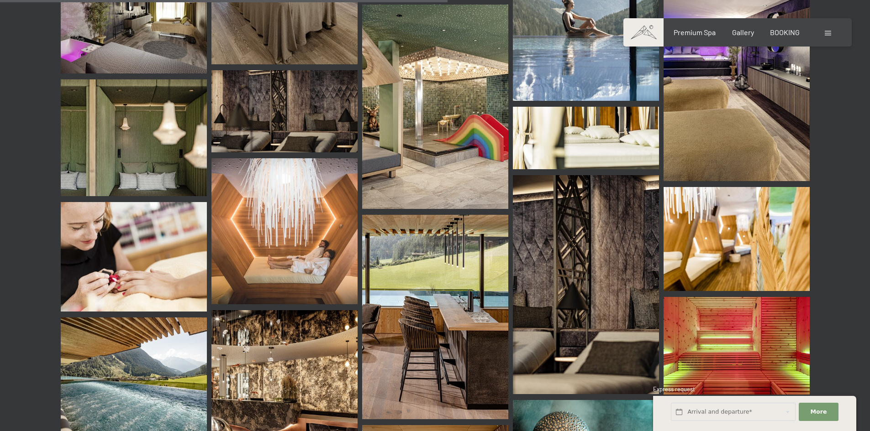
scroll to position [6027, 0]
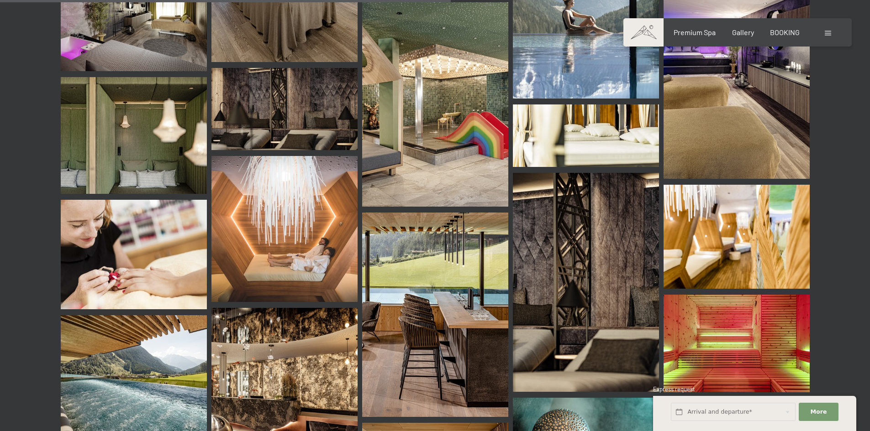
click at [467, 140] on img at bounding box center [435, 104] width 146 height 205
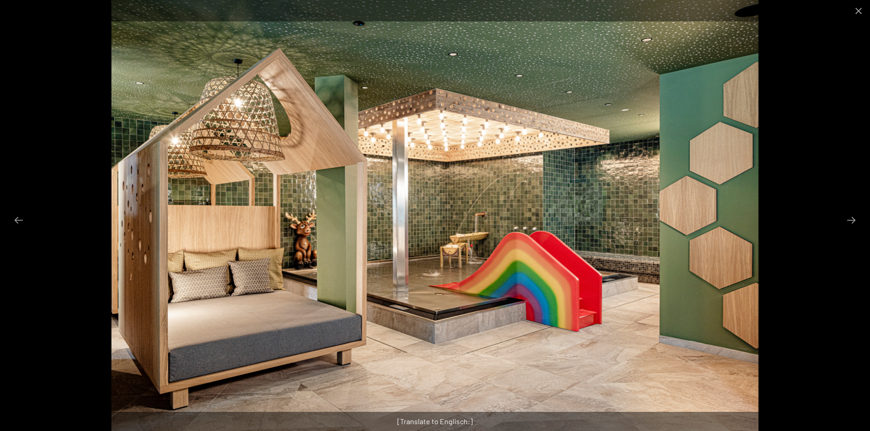
click at [796, 125] on div at bounding box center [435, 215] width 870 height 431
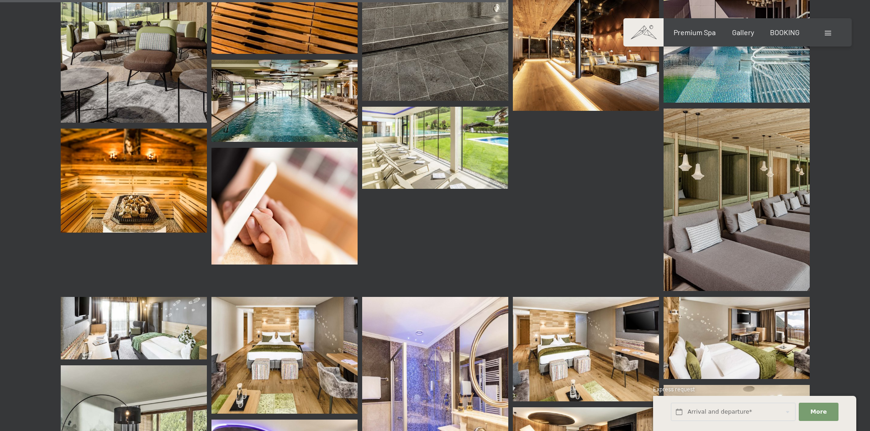
scroll to position [6803, 0]
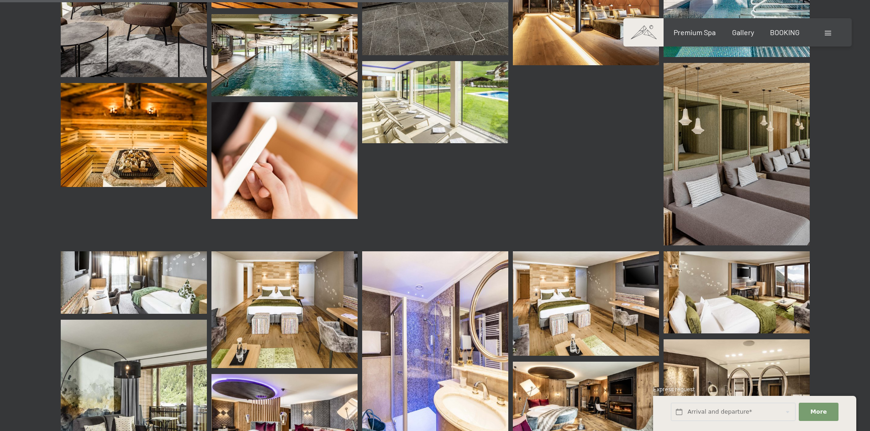
click at [753, 127] on img at bounding box center [736, 154] width 146 height 183
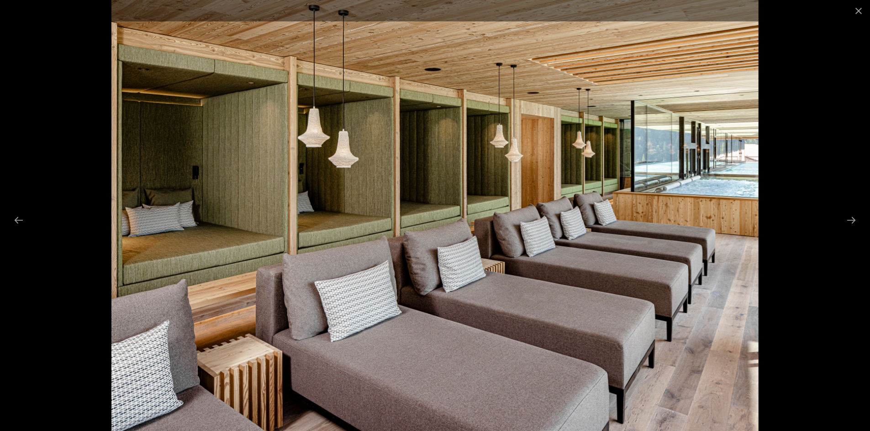
click at [814, 289] on div at bounding box center [435, 215] width 870 height 431
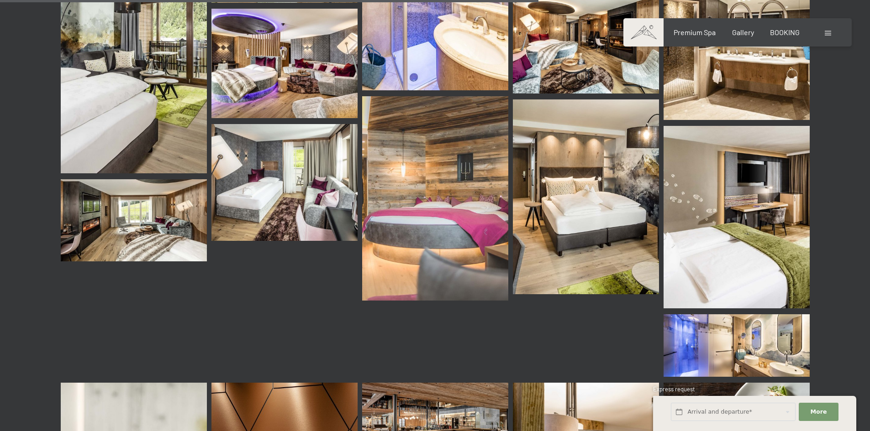
scroll to position [7169, 0]
click at [589, 232] on img at bounding box center [586, 197] width 146 height 195
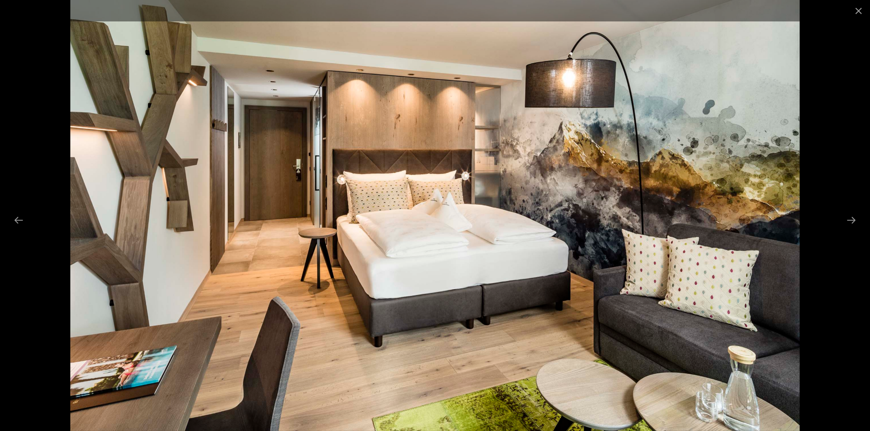
click at [812, 304] on div at bounding box center [435, 215] width 870 height 431
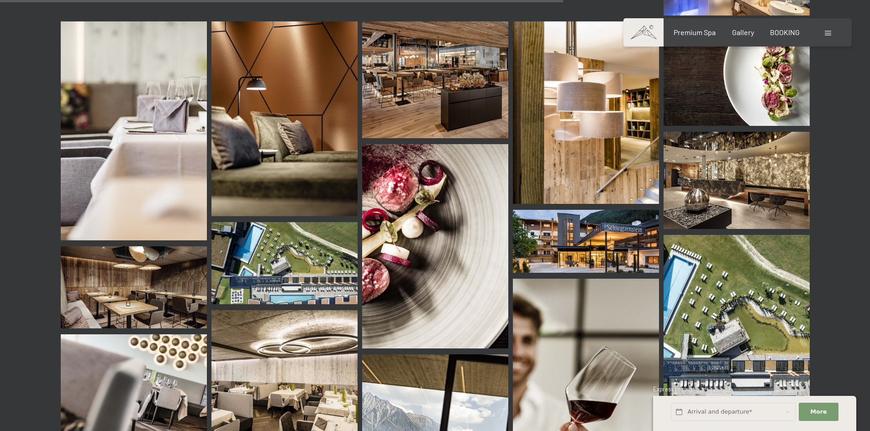
scroll to position [7534, 0]
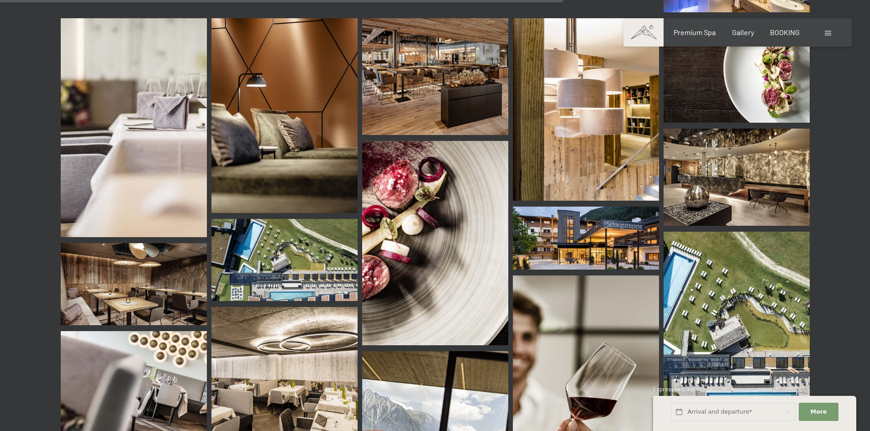
click at [710, 282] on img at bounding box center [736, 329] width 146 height 195
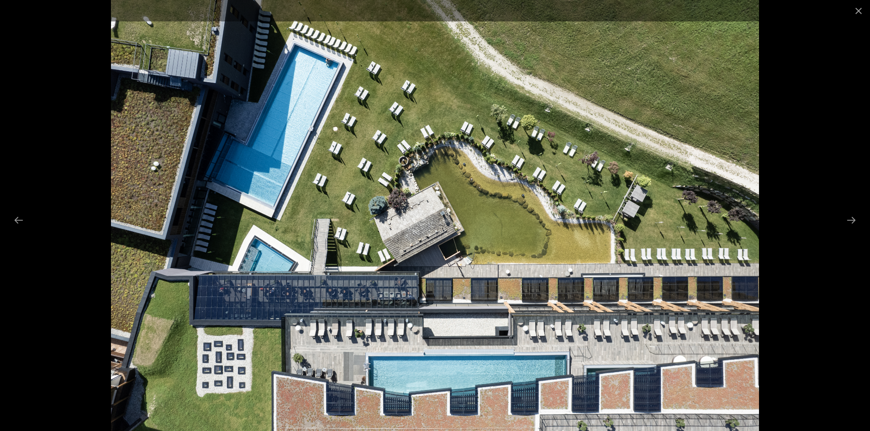
click at [189, 83] on img at bounding box center [435, 215] width 648 height 431
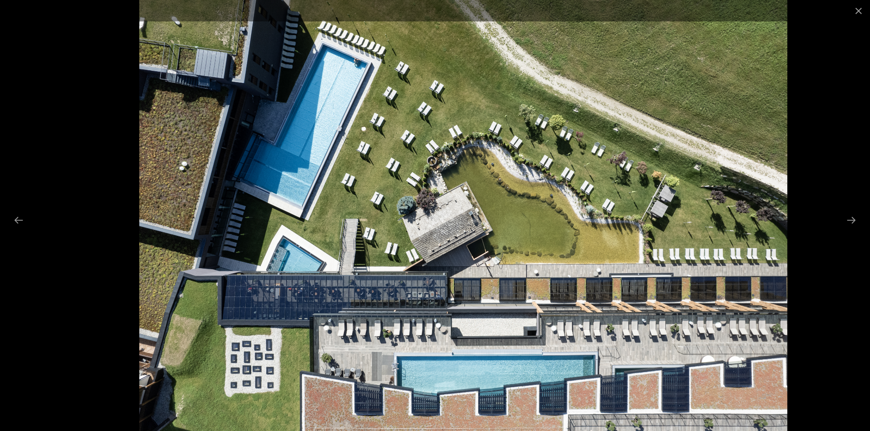
drag, startPoint x: 235, startPoint y: 93, endPoint x: 236, endPoint y: 118, distance: 25.2
click at [236, 118] on img at bounding box center [463, 215] width 648 height 431
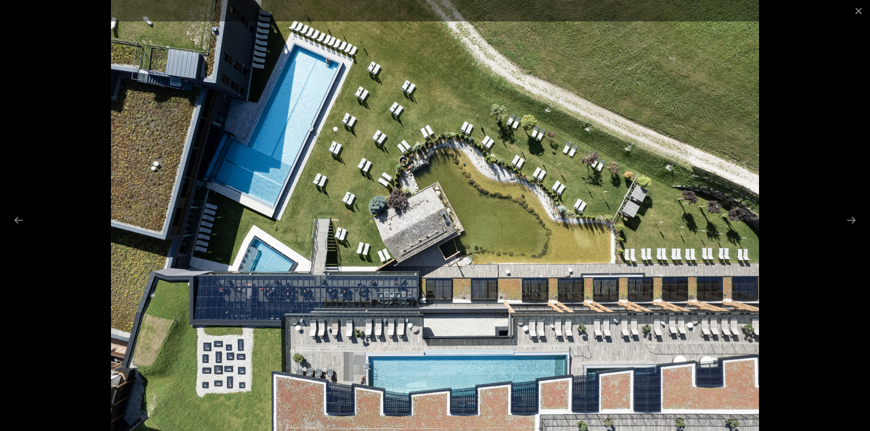
scroll to position [7397, 0]
click at [495, 219] on img at bounding box center [435, 215] width 648 height 431
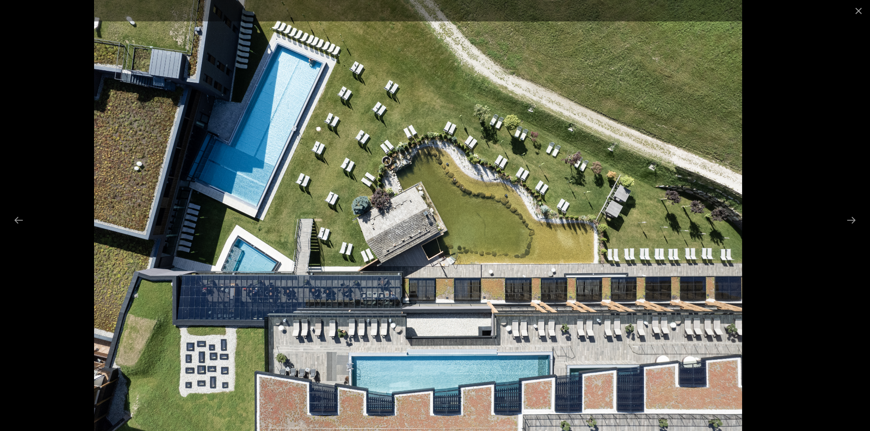
drag, startPoint x: 460, startPoint y: 217, endPoint x: 441, endPoint y: 197, distance: 27.4
click at [441, 197] on img at bounding box center [418, 215] width 648 height 431
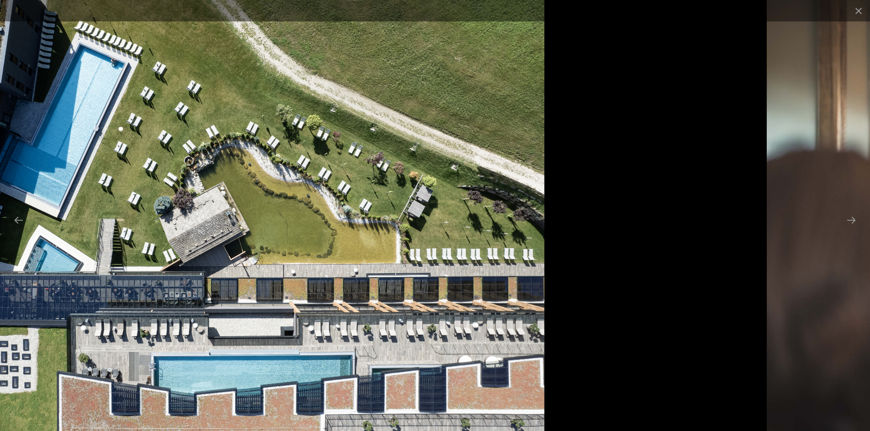
drag, startPoint x: 542, startPoint y: 211, endPoint x: 153, endPoint y: 219, distance: 389.6
click at [199, 217] on img at bounding box center [220, 215] width 648 height 431
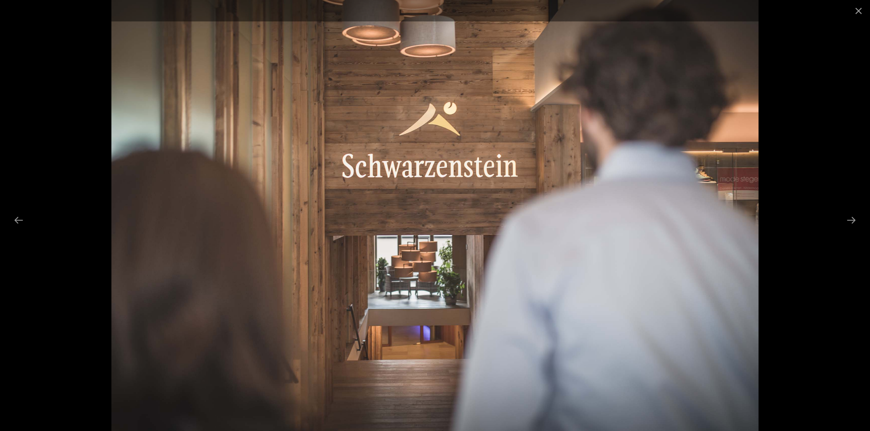
click at [849, 238] on div at bounding box center [435, 215] width 870 height 431
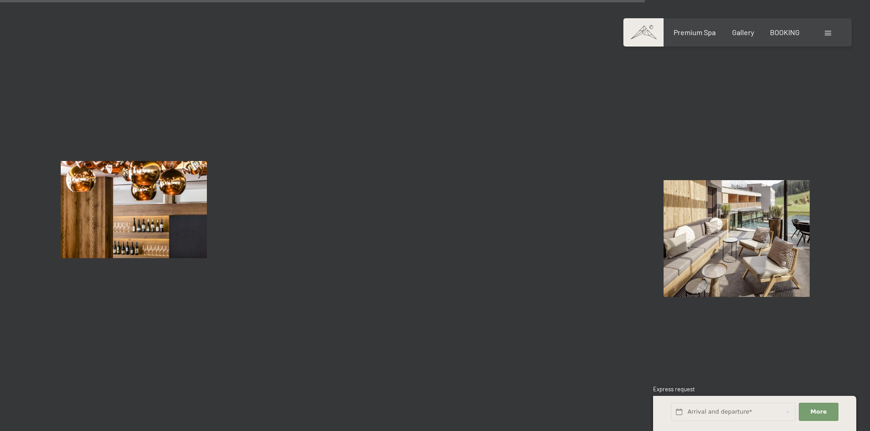
scroll to position [8584, 0]
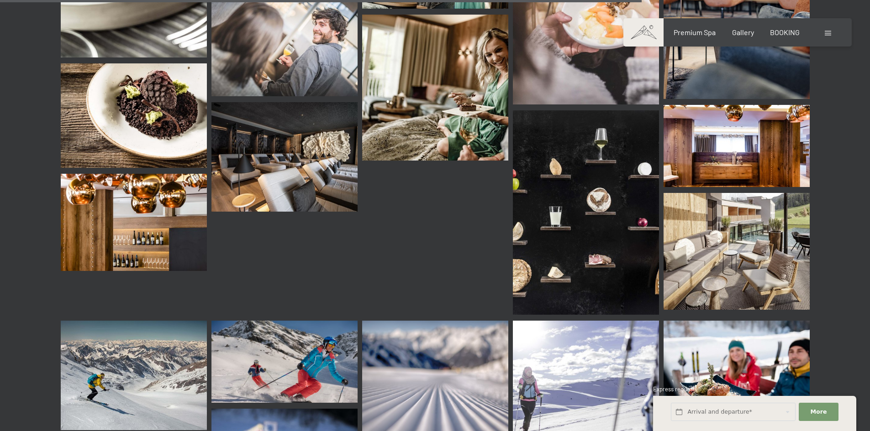
click at [634, 206] on img at bounding box center [586, 212] width 146 height 205
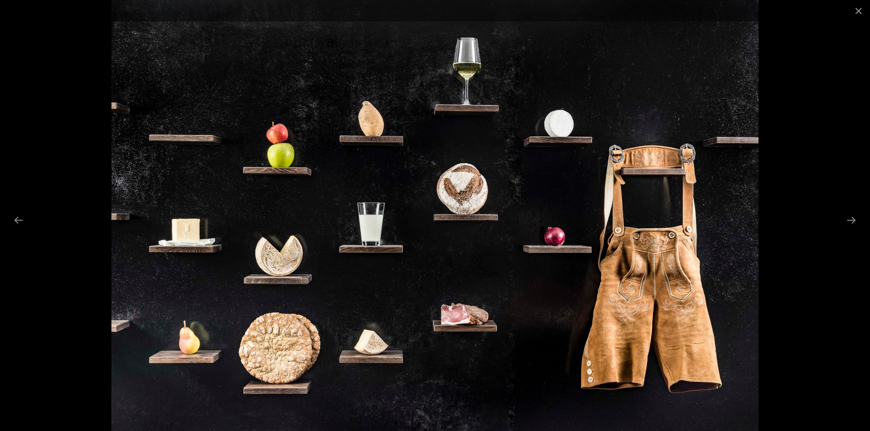
click at [819, 138] on div at bounding box center [435, 215] width 870 height 431
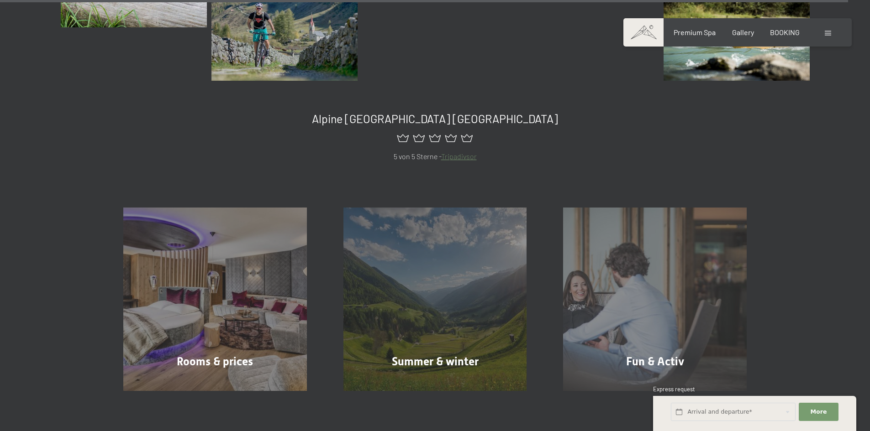
scroll to position [11324, 0]
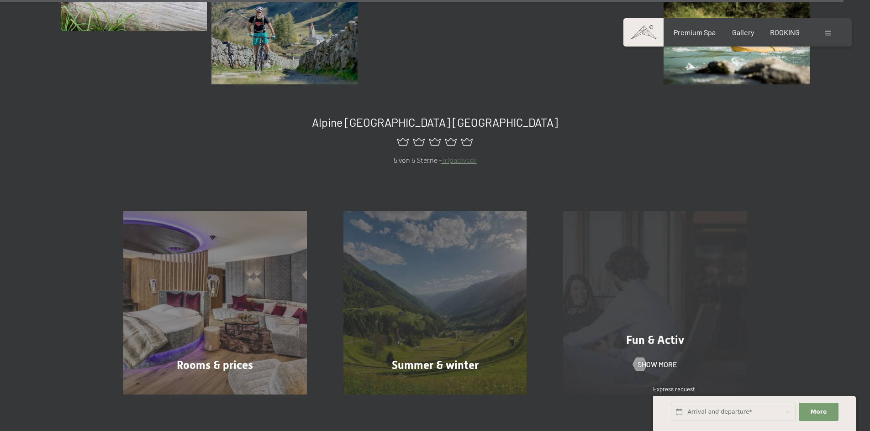
click at [688, 319] on div "Fun & Activ Show more" at bounding box center [655, 303] width 220 height 184
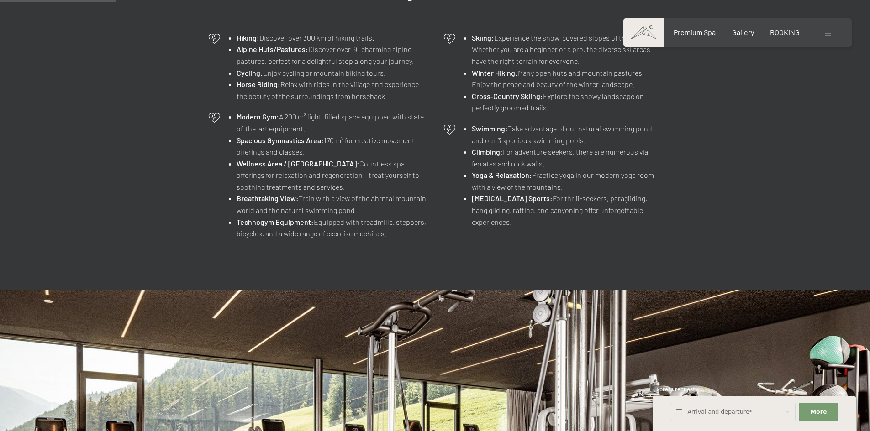
scroll to position [365, 0]
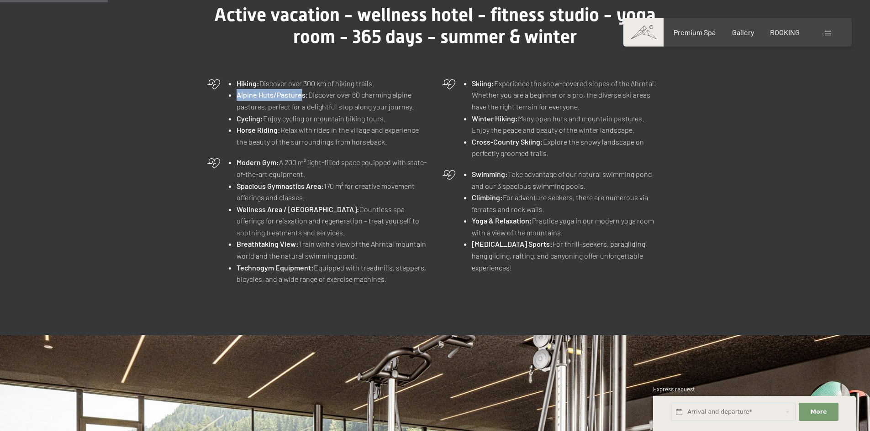
drag, startPoint x: 238, startPoint y: 95, endPoint x: 300, endPoint y: 100, distance: 62.3
click at [300, 100] on li "Alpine Huts/Pastures: Discover over 60 charming alpine pastures, perfect for a …" at bounding box center [332, 100] width 191 height 23
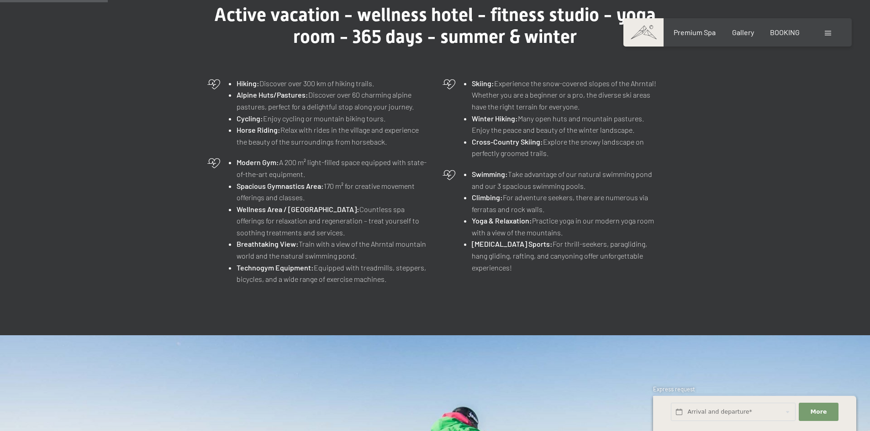
drag, startPoint x: 310, startPoint y: 108, endPoint x: 332, endPoint y: 103, distance: 23.3
click at [310, 108] on li "Alpine Huts/Pastures: Discover over 60 charming alpine pastures, perfect for a …" at bounding box center [332, 100] width 191 height 23
